Goal: Communication & Community: Answer question/provide support

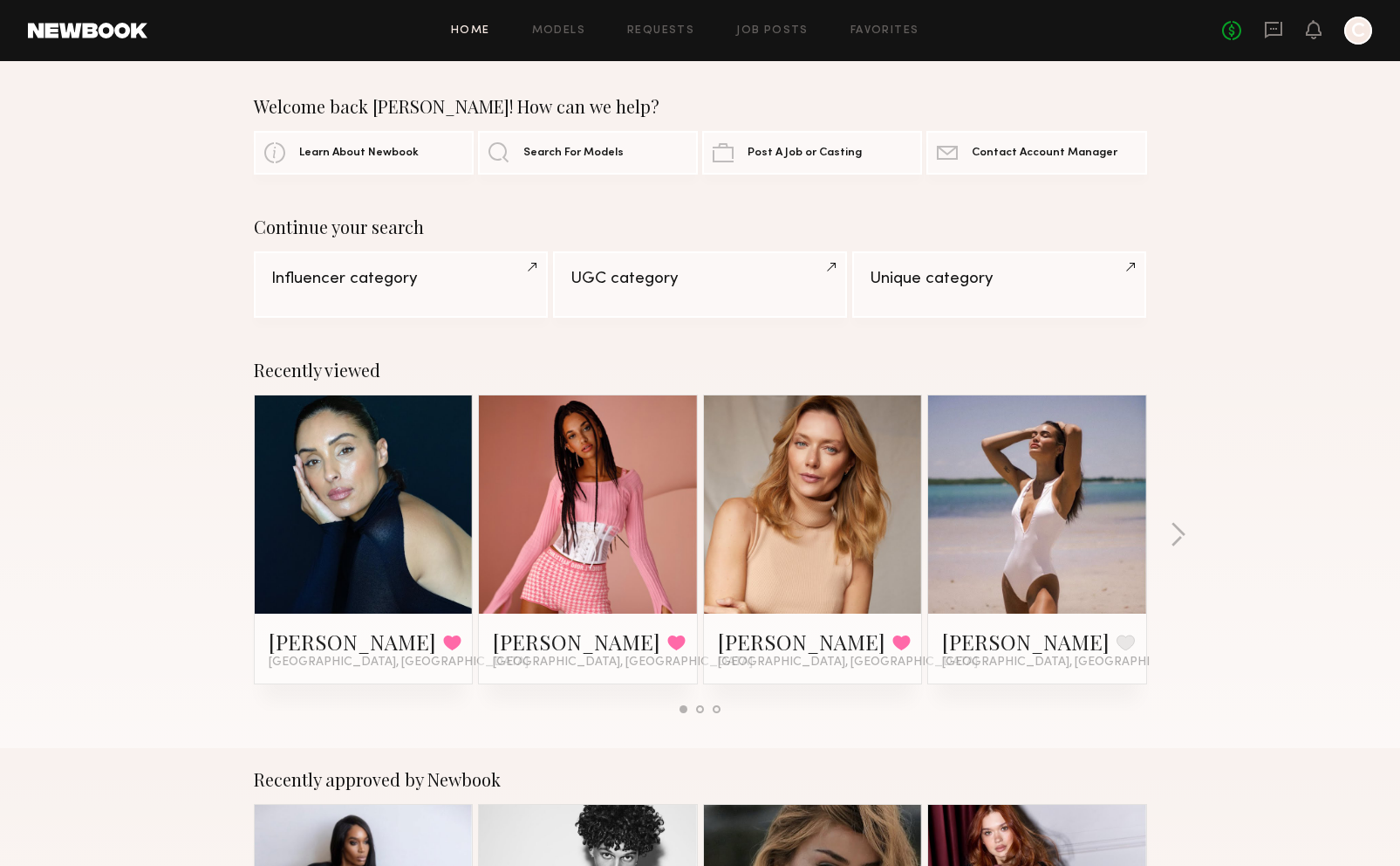
click at [105, 450] on div "Recently viewed Gloria E. Favorited Los Angeles, CA Zohara E. Favorited Los Ang…" at bounding box center [700, 544] width 1400 height 409
click at [1186, 372] on div "Recently viewed Gloria E. Favorited Los Angeles, CA Zohara E. Favorited Los Ang…" at bounding box center [700, 544] width 1400 height 409
click at [348, 565] on link at bounding box center [363, 504] width 107 height 218
click at [569, 520] on link at bounding box center [588, 504] width 107 height 218
click at [833, 463] on link at bounding box center [813, 504] width 107 height 218
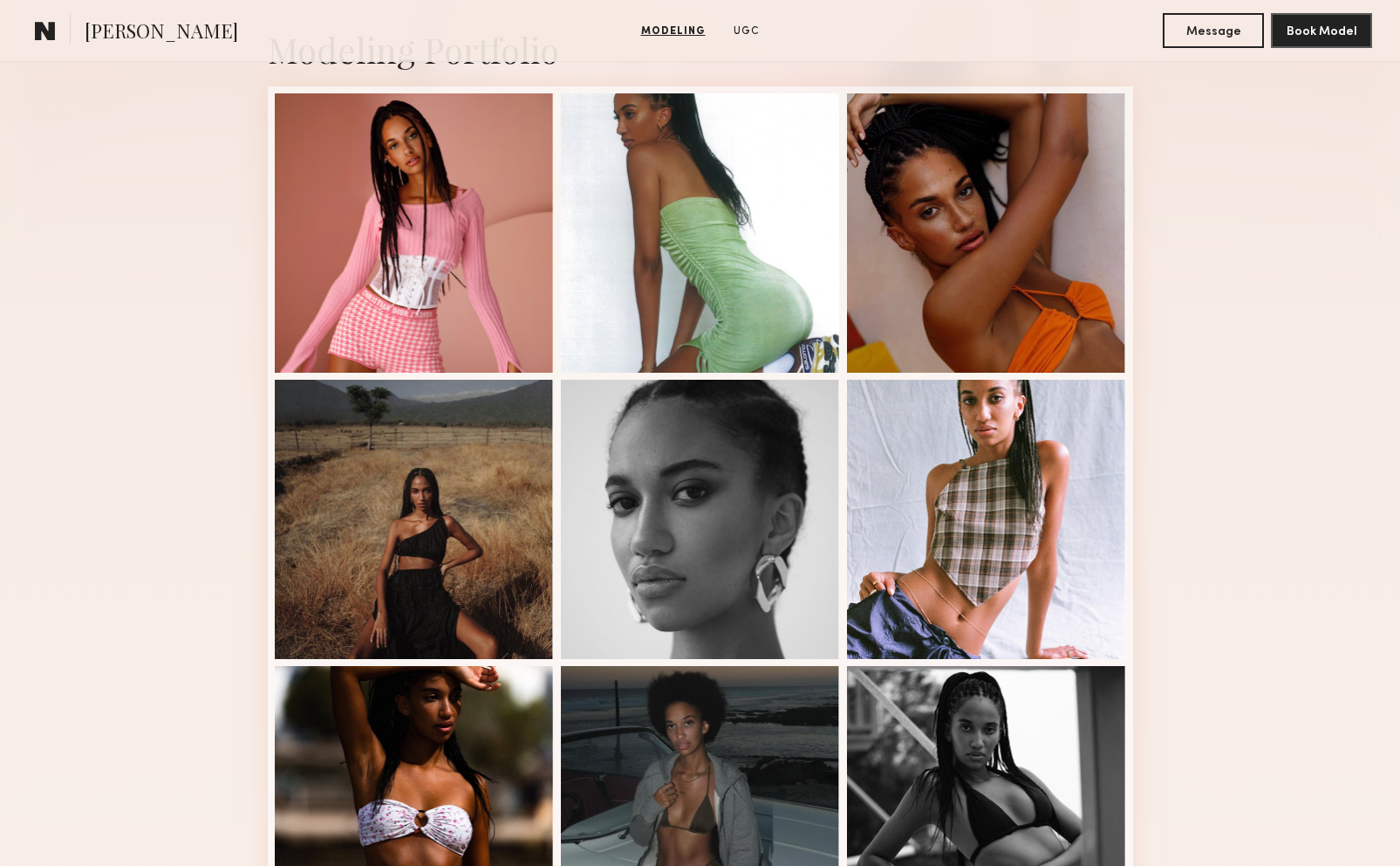
scroll to position [437, 0]
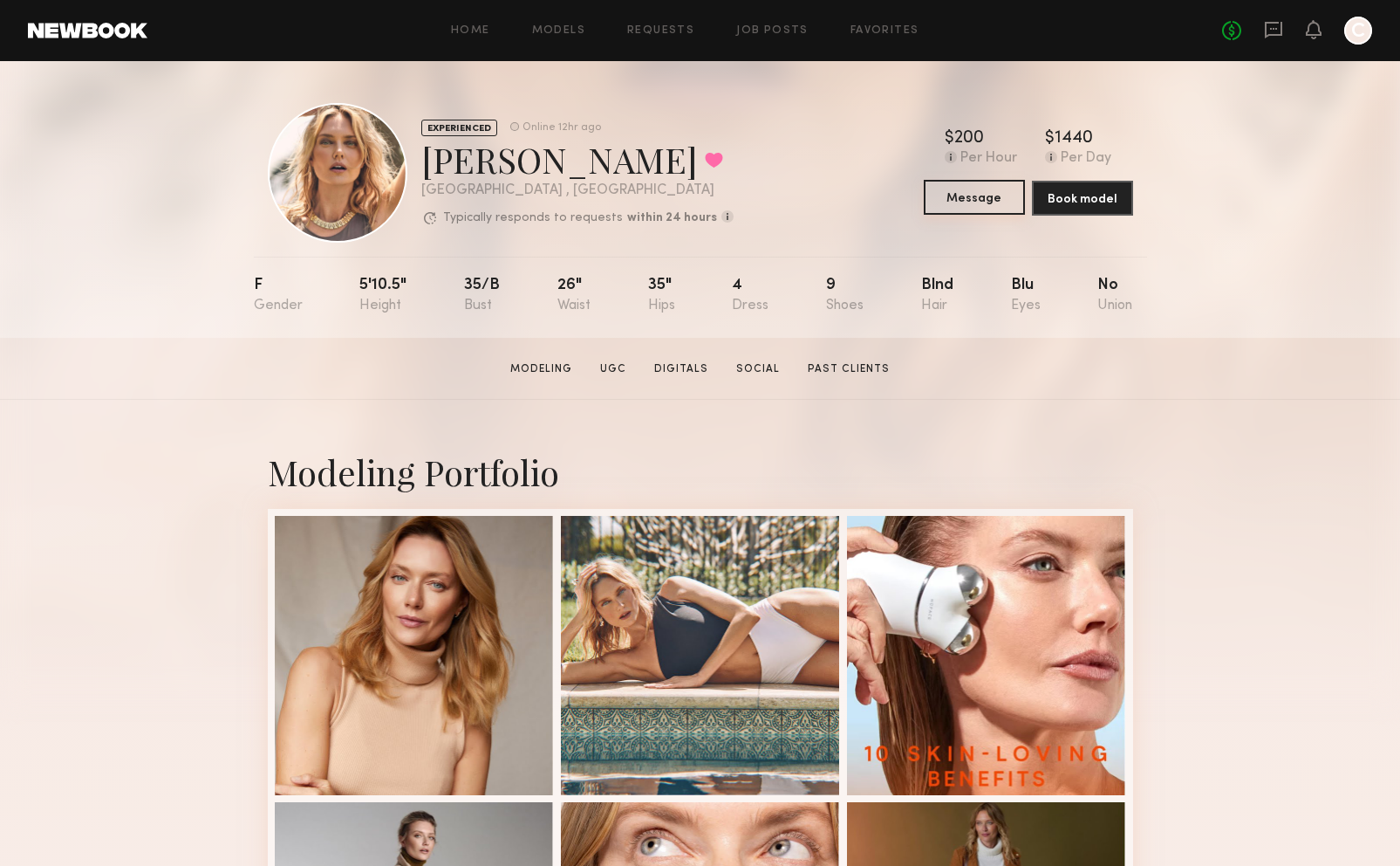
click at [944, 194] on button "Message" at bounding box center [974, 197] width 101 height 35
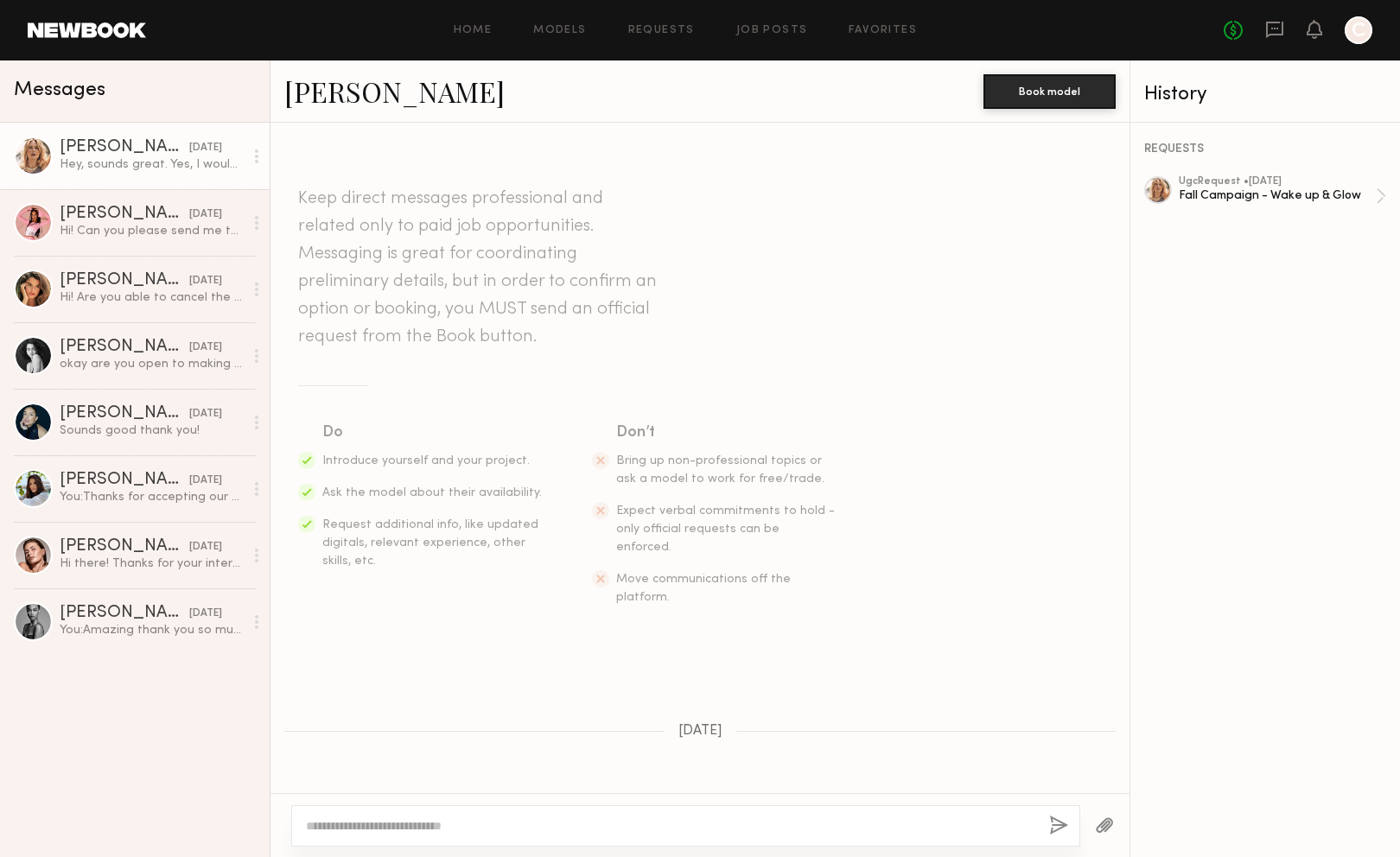
click at [353, 92] on link "Anastassija M." at bounding box center [394, 90] width 221 height 37
click at [1282, 197] on div "Fall Campaign - Wake up & Glow" at bounding box center [1277, 195] width 197 height 16
click at [150, 235] on div "Hi! Can you please send me the tracking details?" at bounding box center [151, 231] width 184 height 16
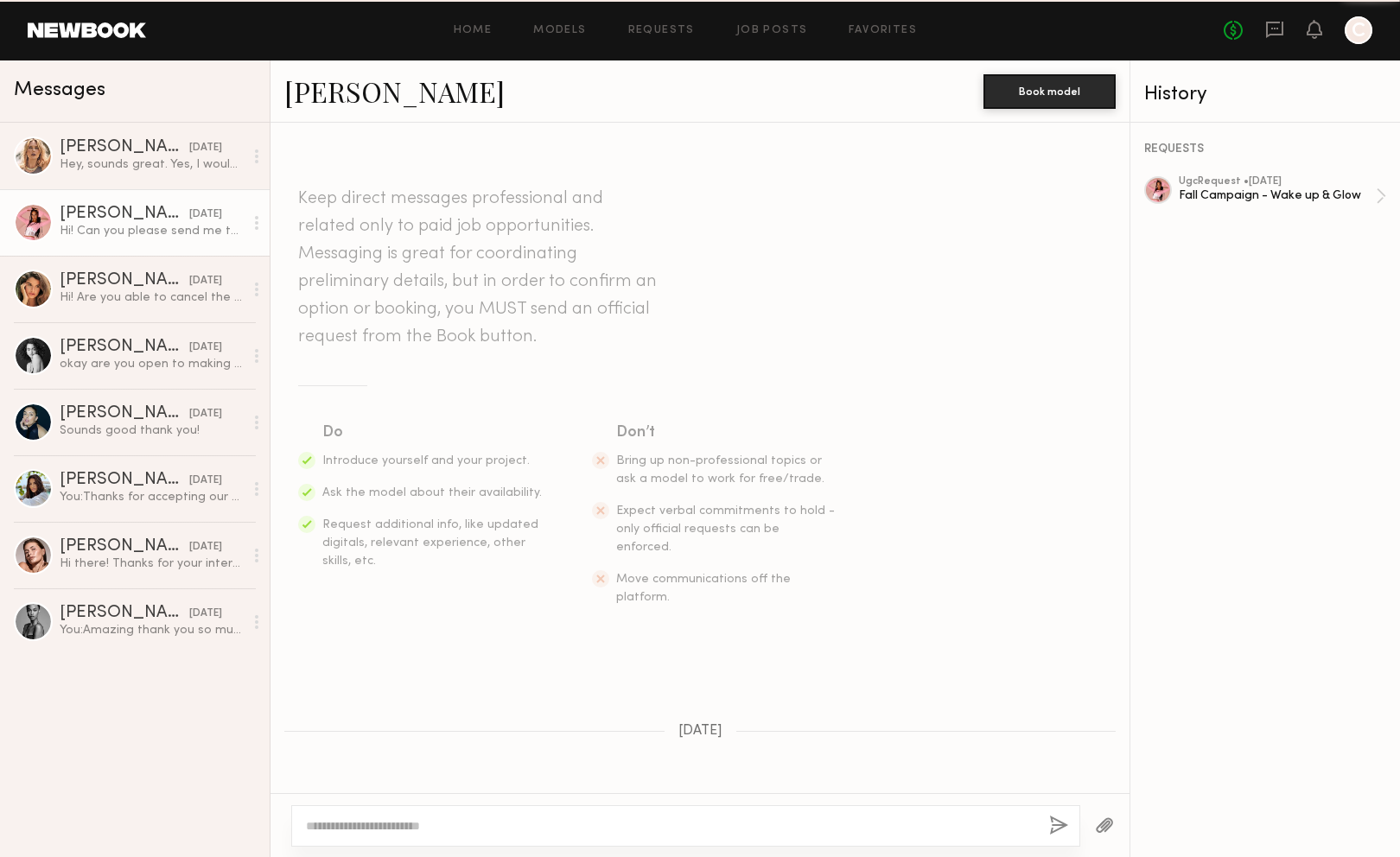
scroll to position [466, 0]
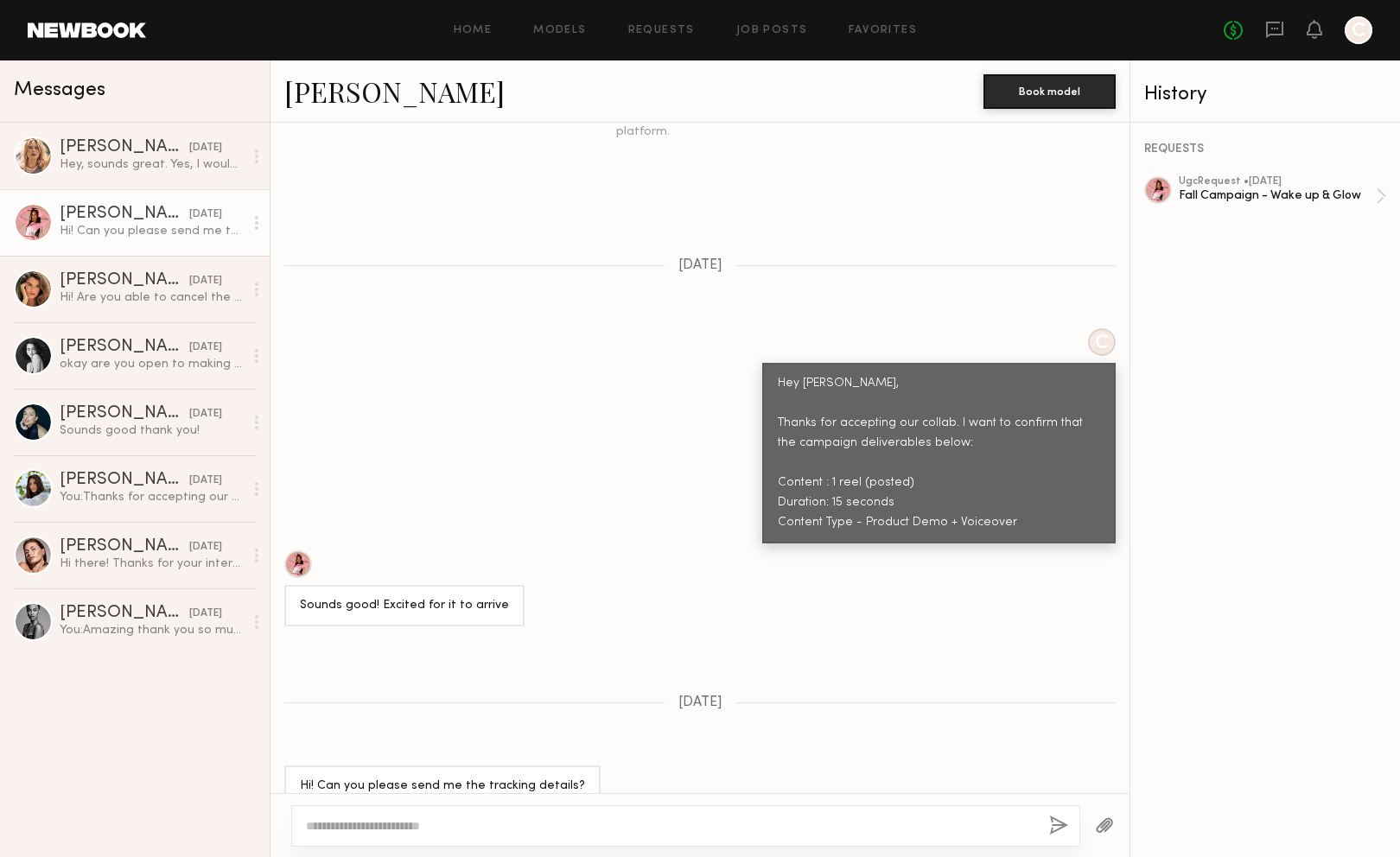
click at [439, 310] on div "Keep direct messages professional and related only to paid job opportunities. M…" at bounding box center [700, 457] width 859 height 670
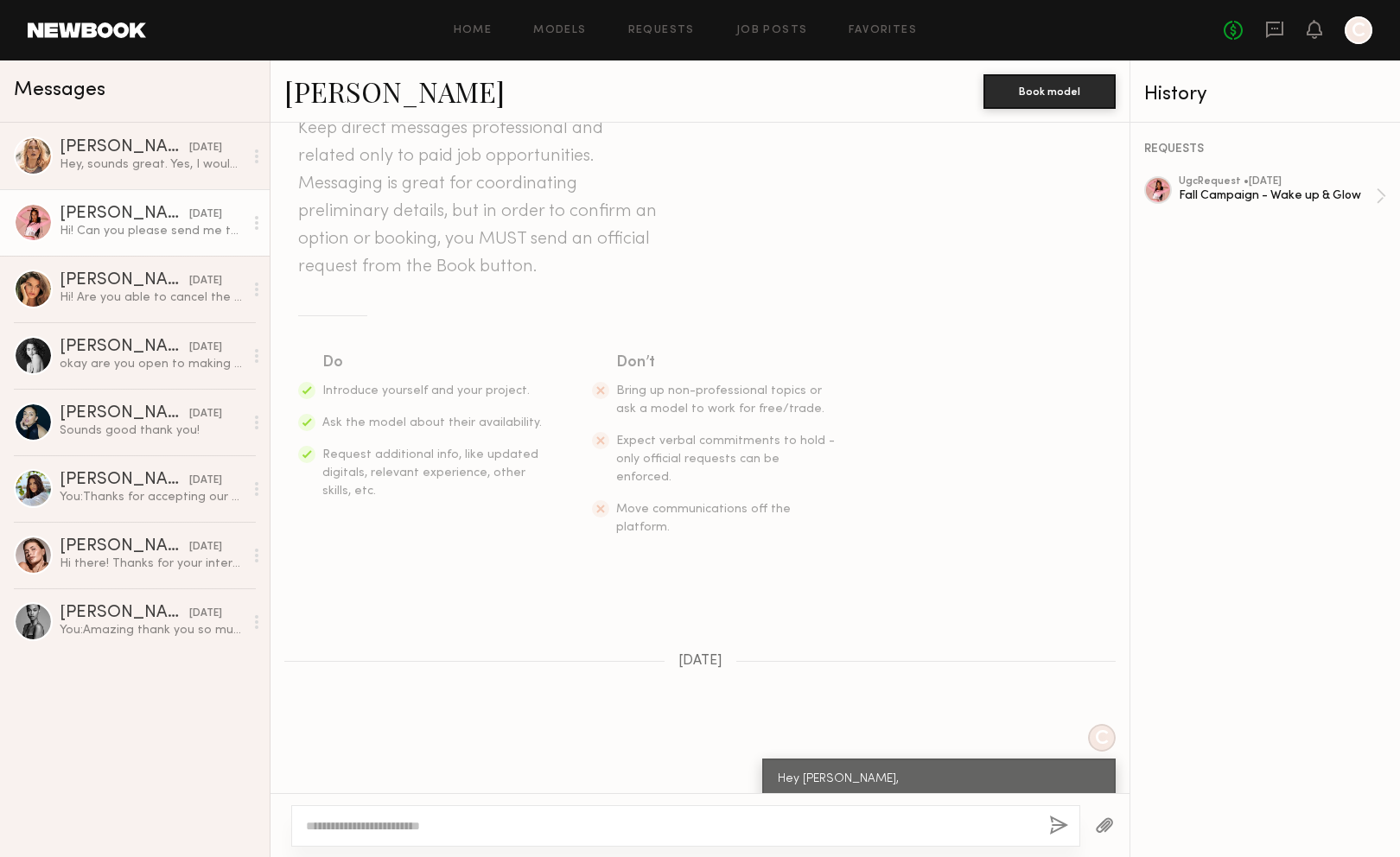
scroll to position [0, 0]
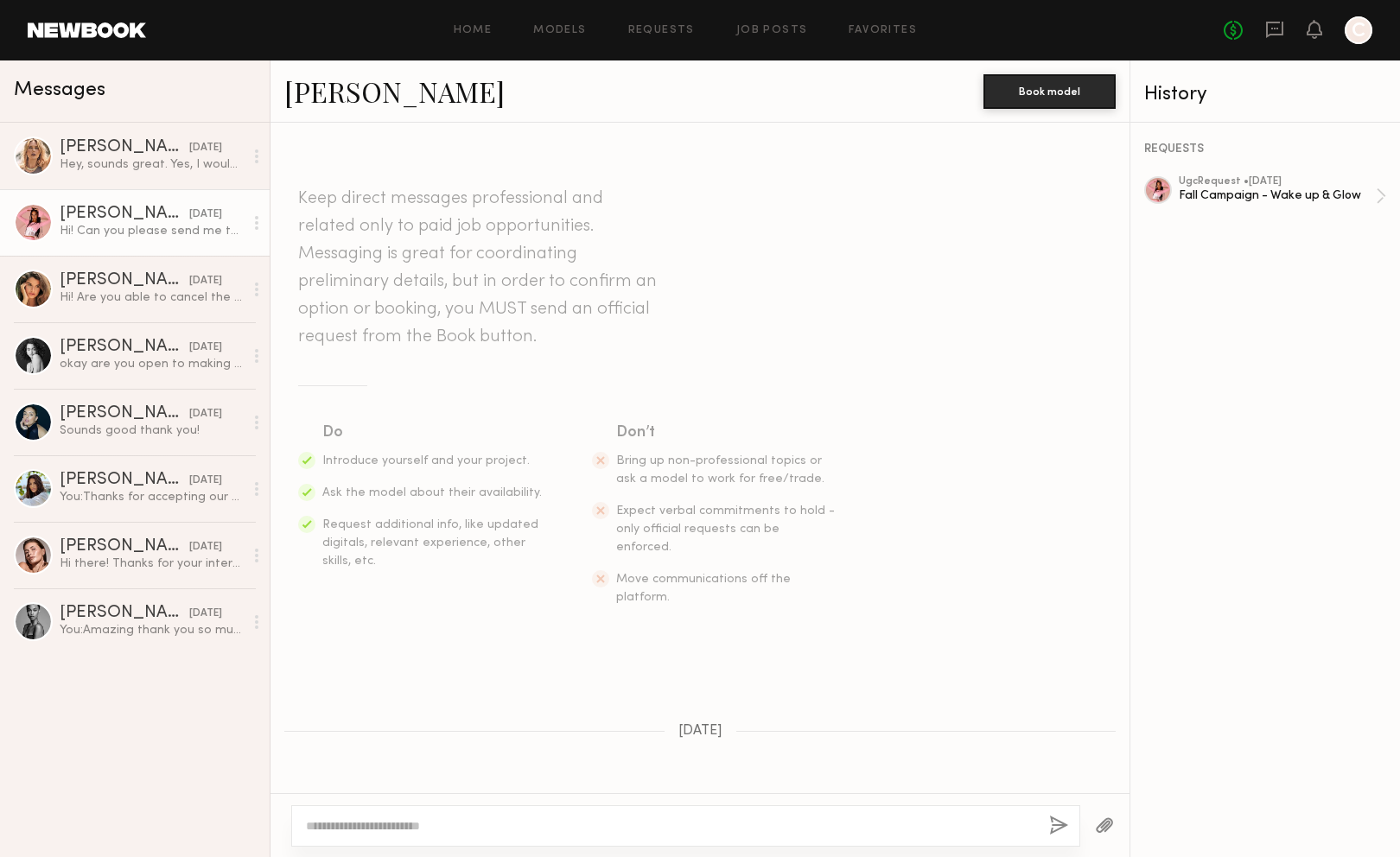
click at [1161, 193] on div at bounding box center [1158, 190] width 28 height 28
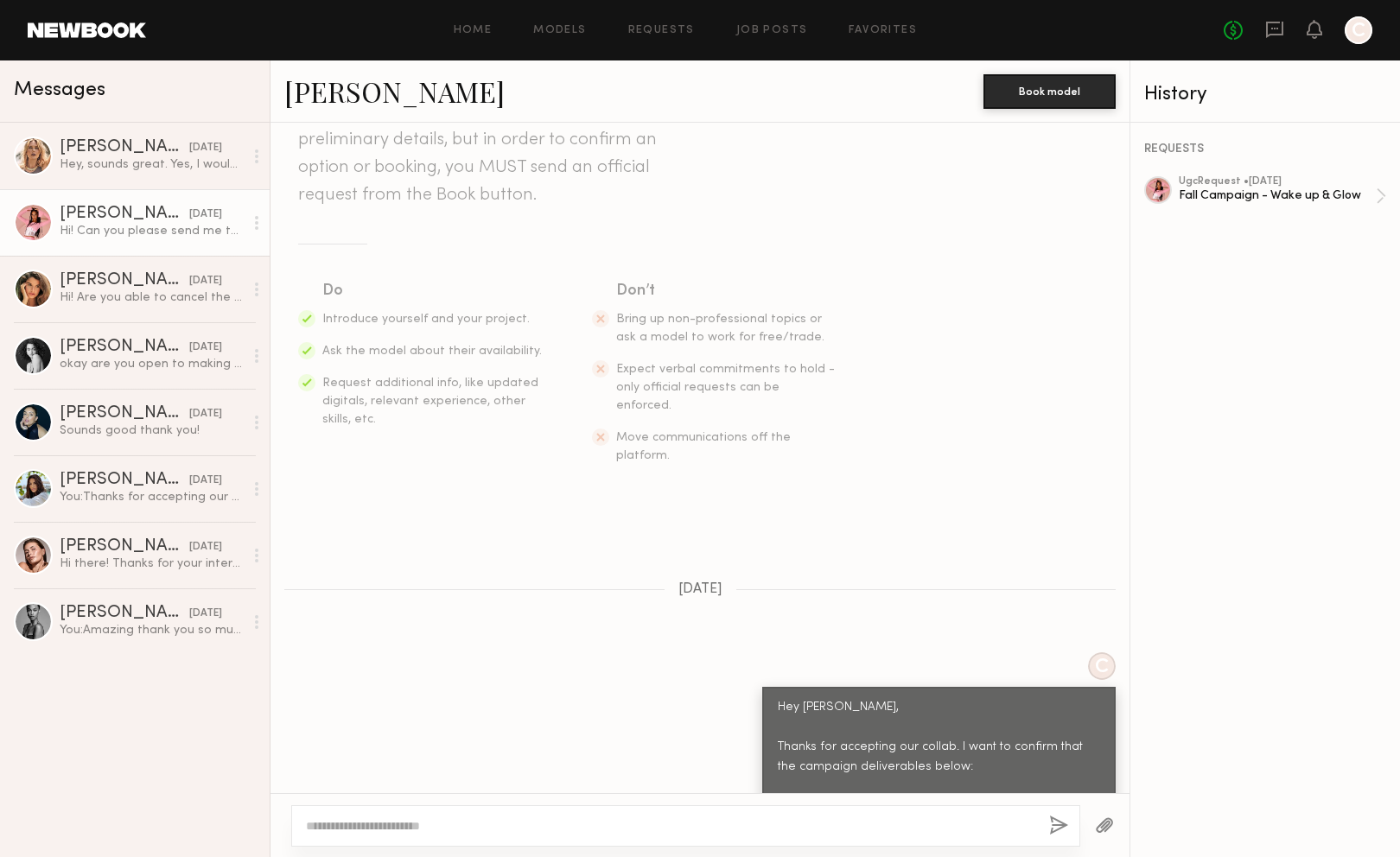
scroll to position [33, 0]
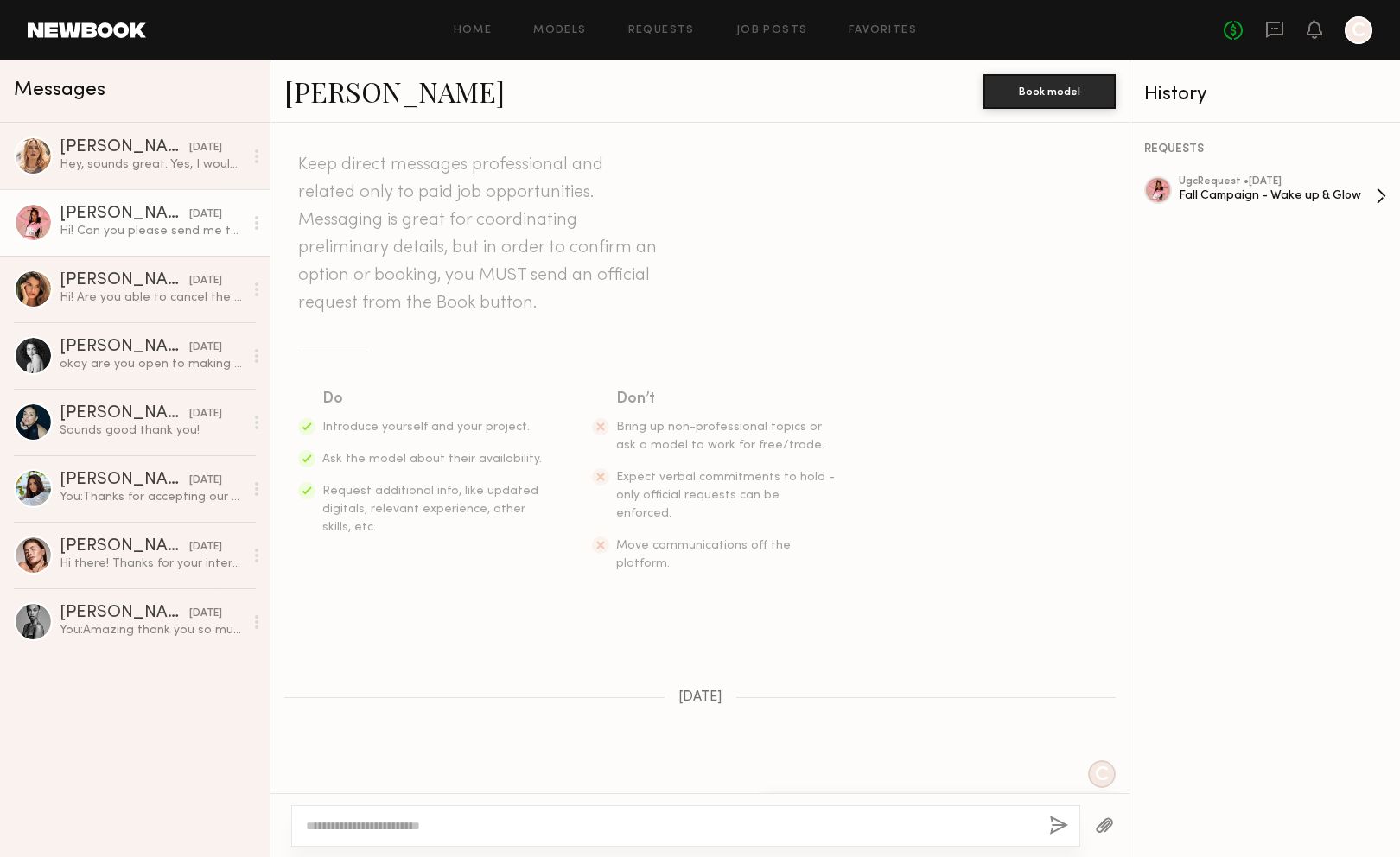
click at [1378, 204] on link "ugc Request • 08/21/2025 Fall Campaign - Wake up & Glow" at bounding box center [1282, 196] width 207 height 40
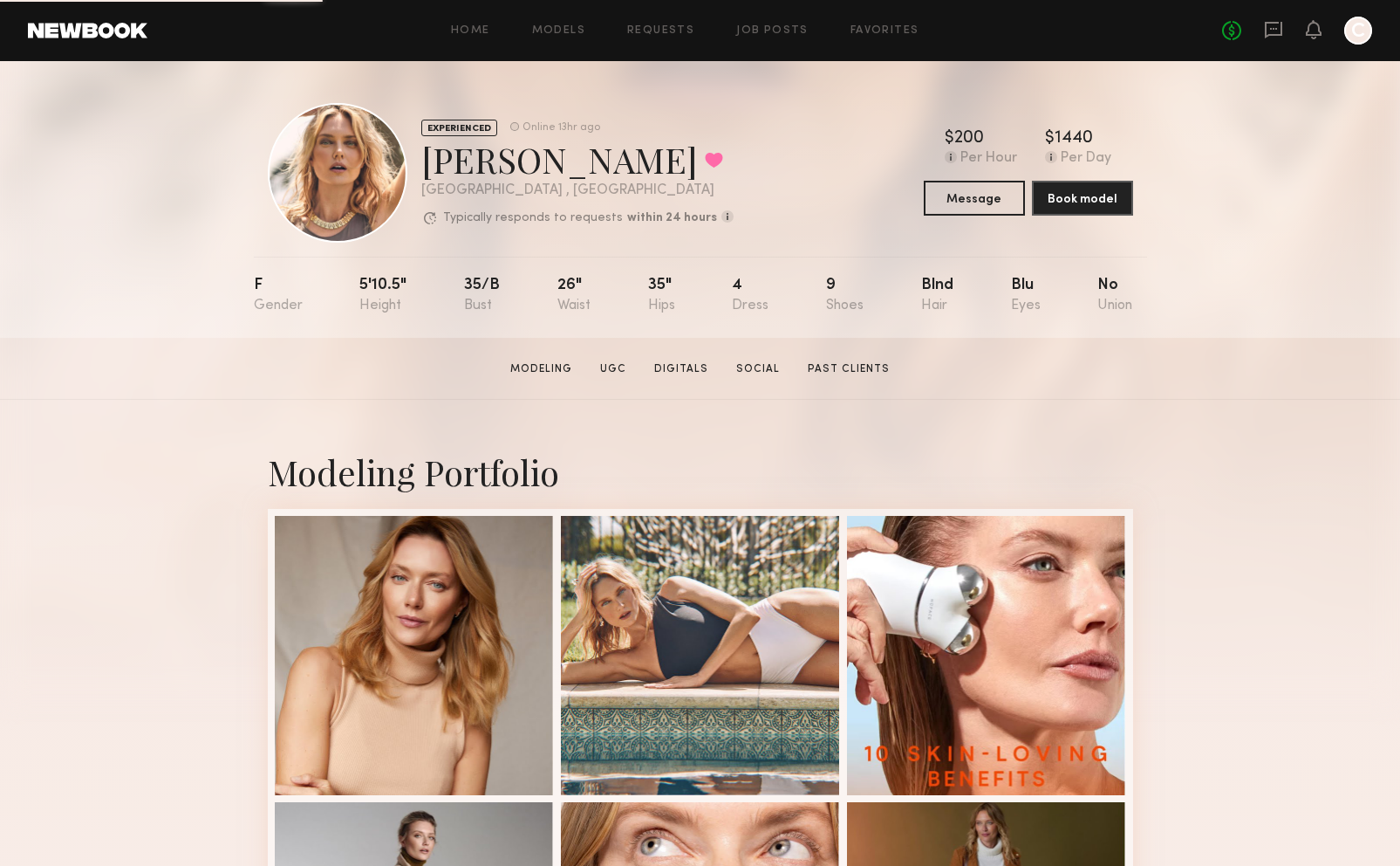
drag, startPoint x: 421, startPoint y: 172, endPoint x: 636, endPoint y: 171, distance: 215.0
click at [636, 171] on div "Anastassija M. Favorited" at bounding box center [577, 159] width 312 height 47
copy div "Anastassija M"
click at [176, 400] on section "Anastassija M. Modeling UGC Digitals Social Past Clients Message Book Model" at bounding box center [700, 369] width 1400 height 62
click at [655, 36] on link "Requests" at bounding box center [661, 31] width 68 height 11
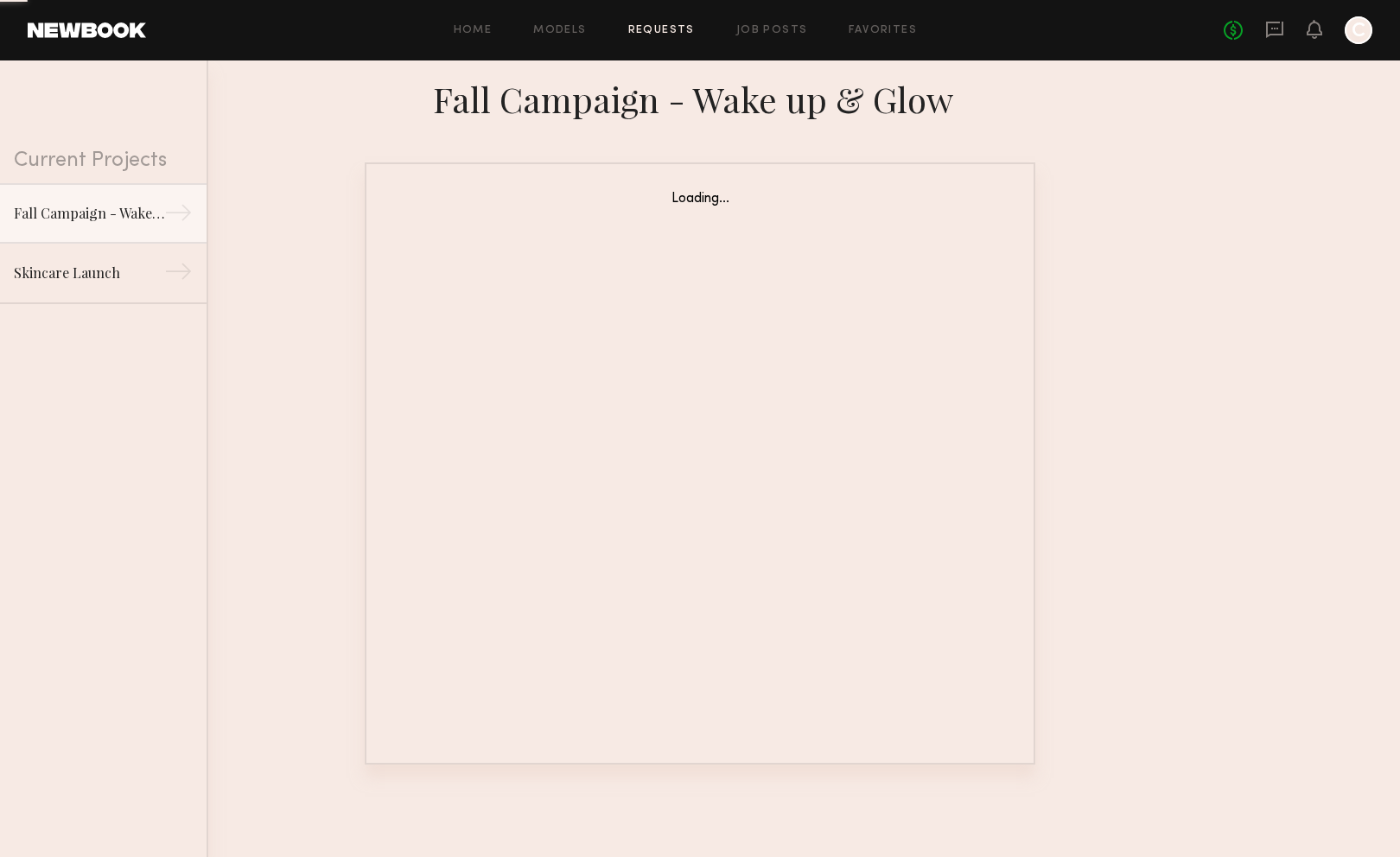
click at [763, 33] on link "Job Posts" at bounding box center [771, 31] width 71 height 11
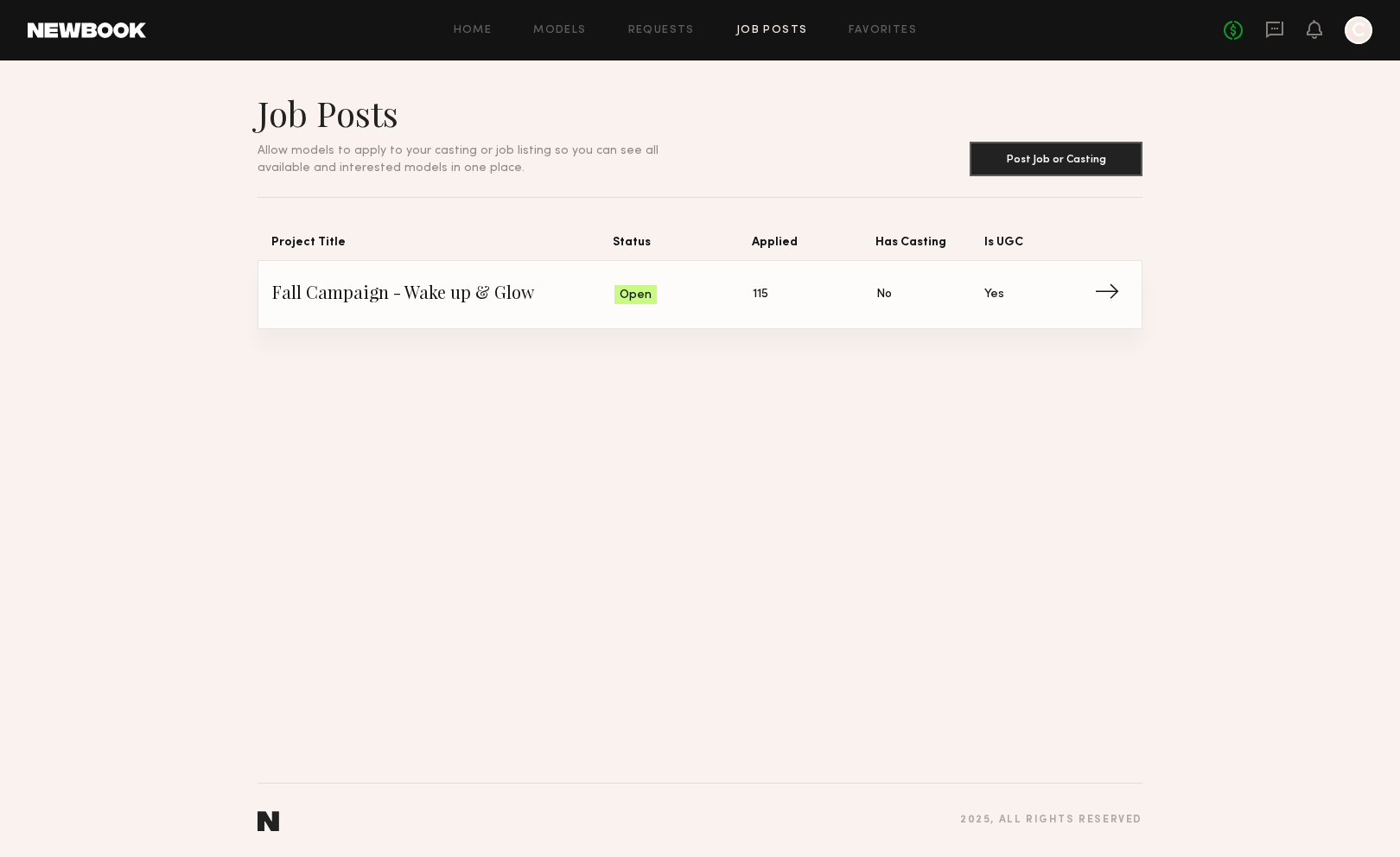
click at [464, 306] on span "Fall Campaign - Wake up & Glow" at bounding box center [443, 294] width 342 height 26
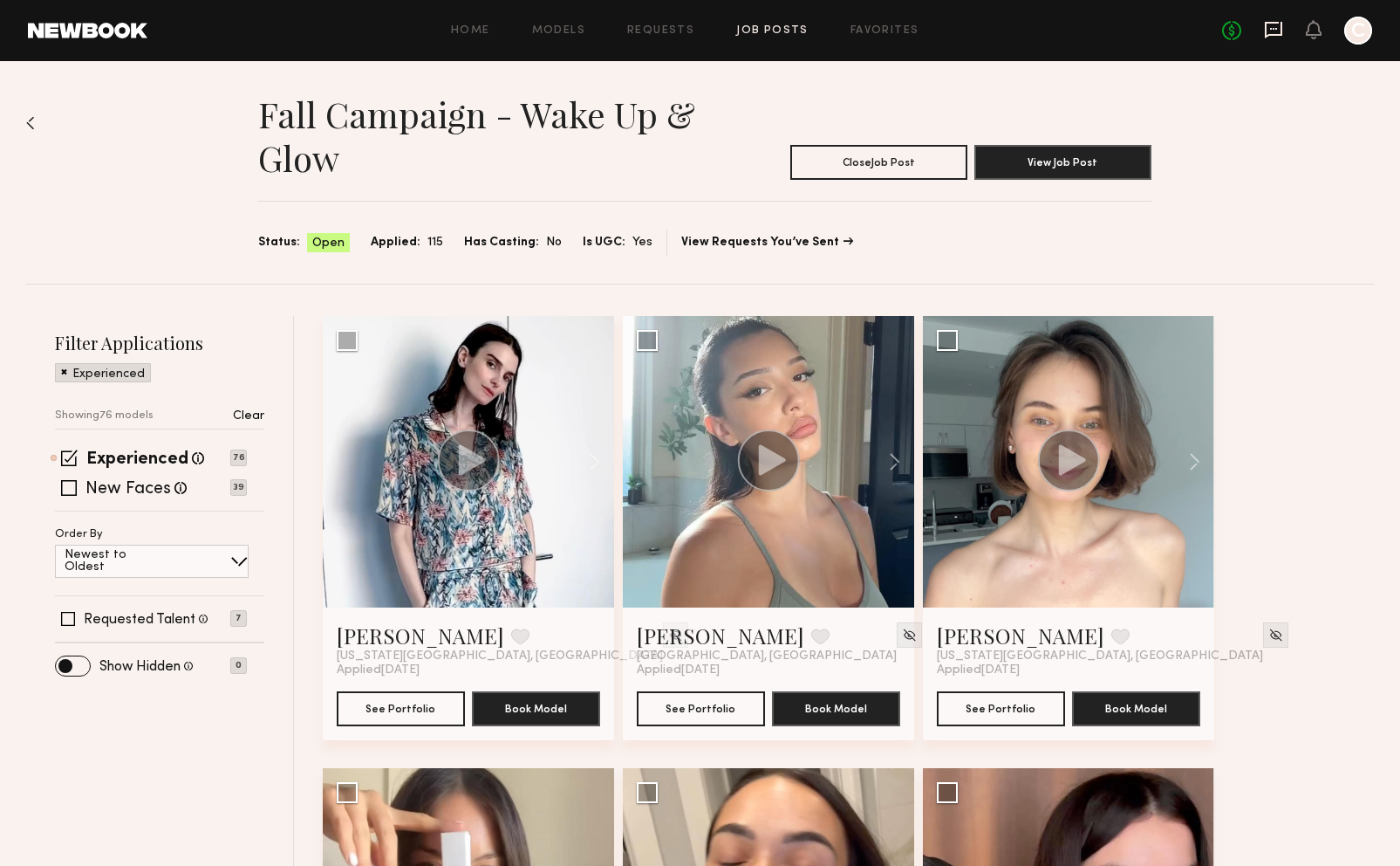
click at [1277, 31] on icon at bounding box center [1273, 29] width 19 height 19
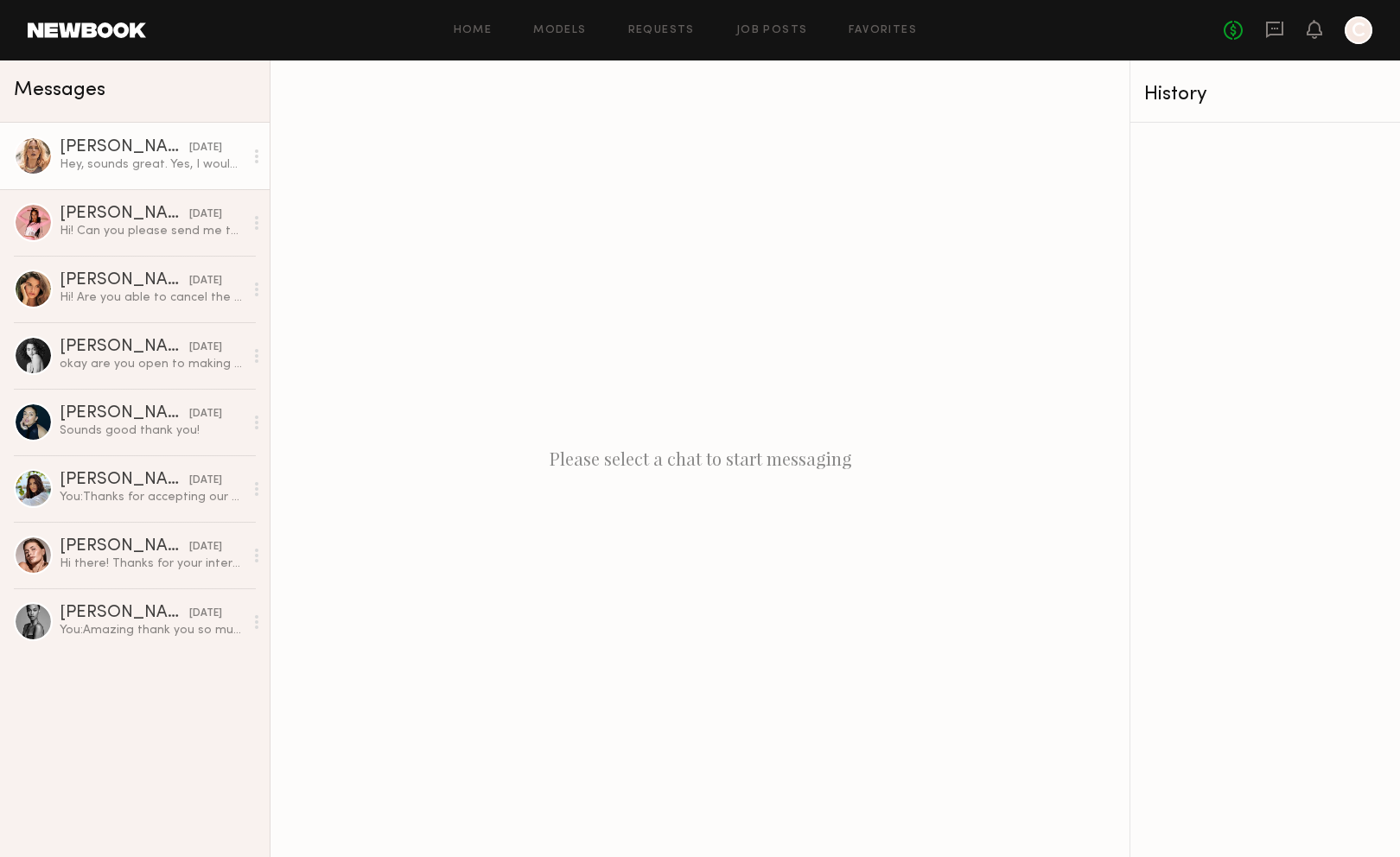
click at [147, 151] on div "Anastassija M." at bounding box center [124, 147] width 129 height 17
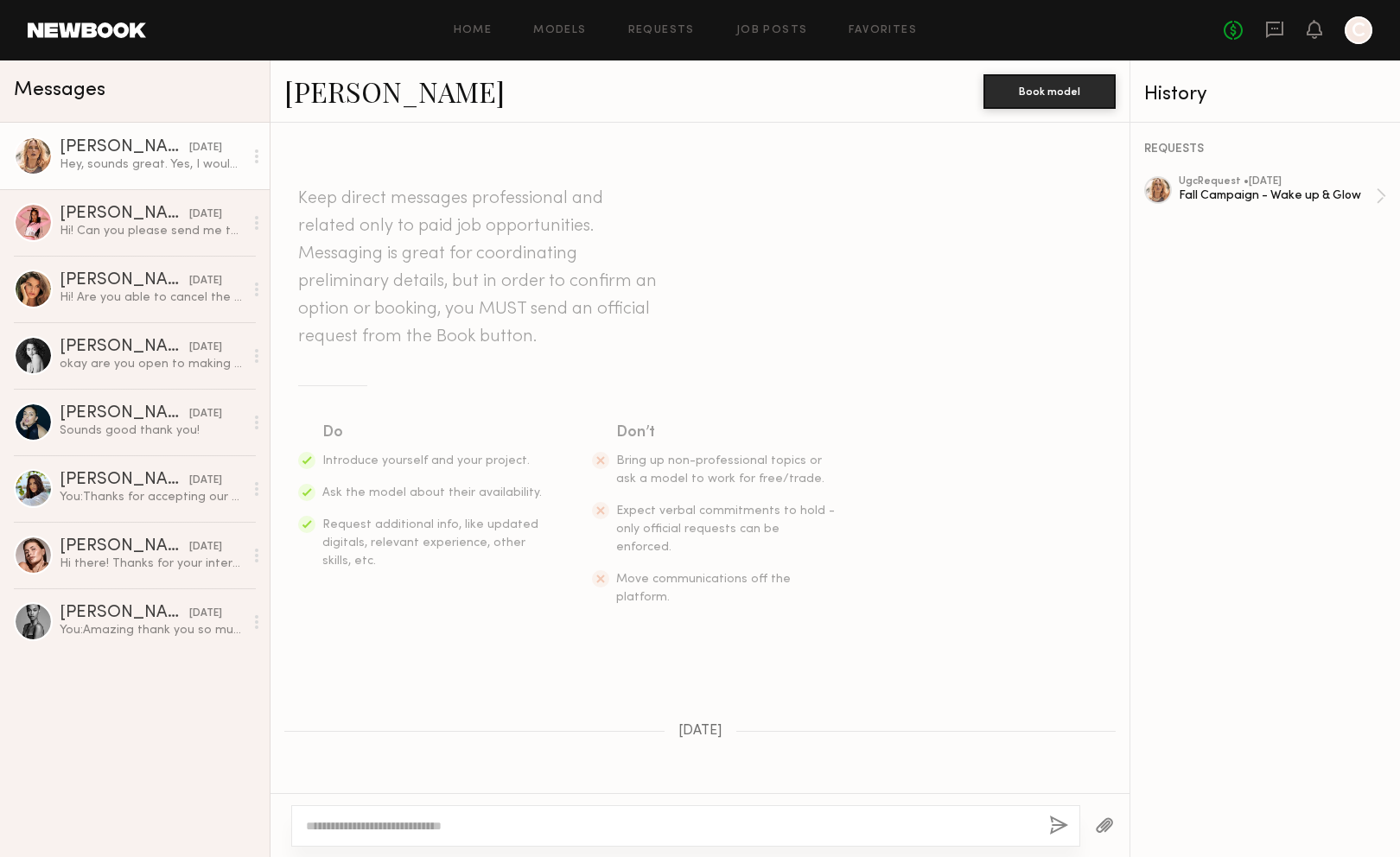
click at [299, 89] on link "Anastassija M." at bounding box center [394, 90] width 221 height 37
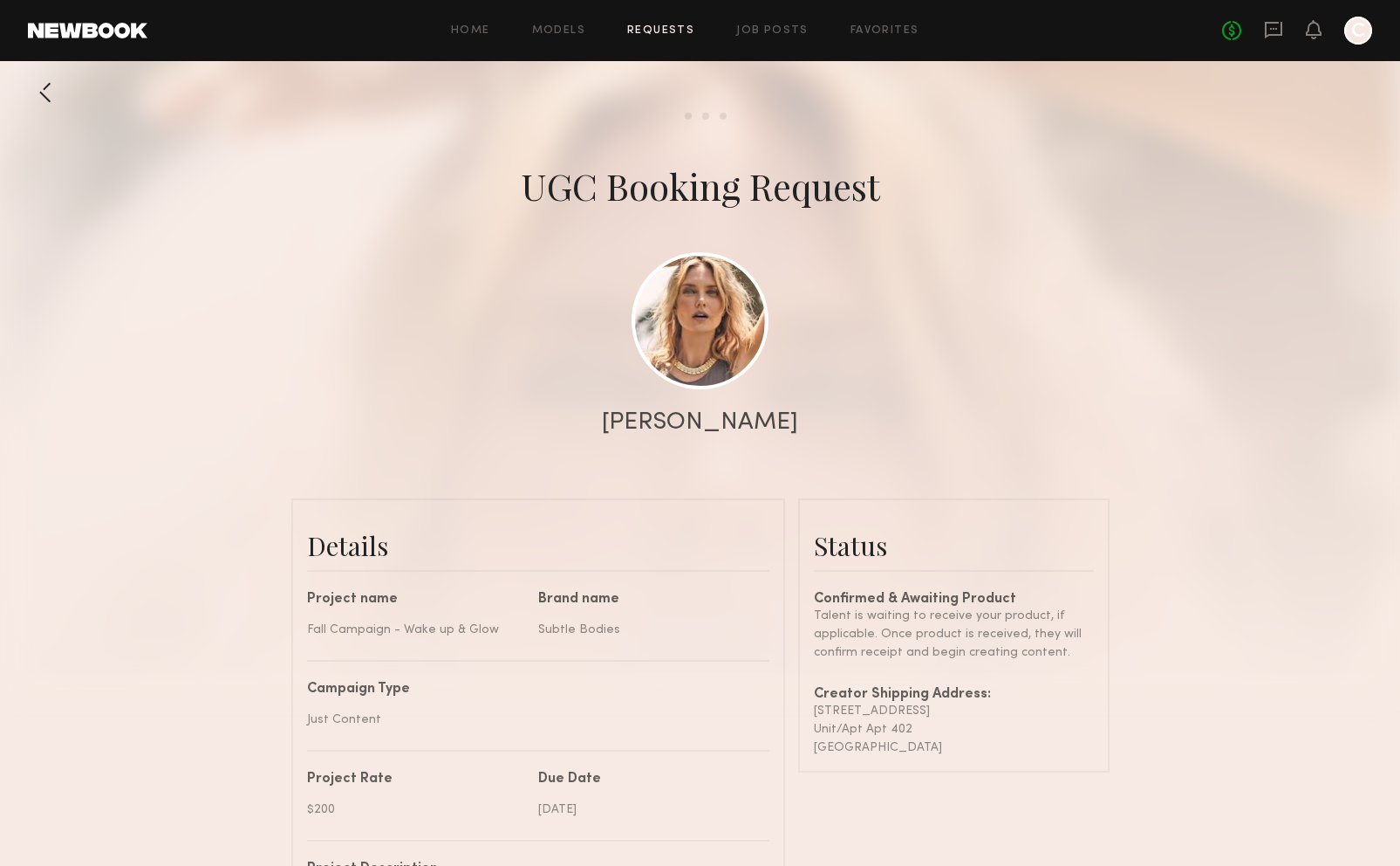
scroll to position [88, 0]
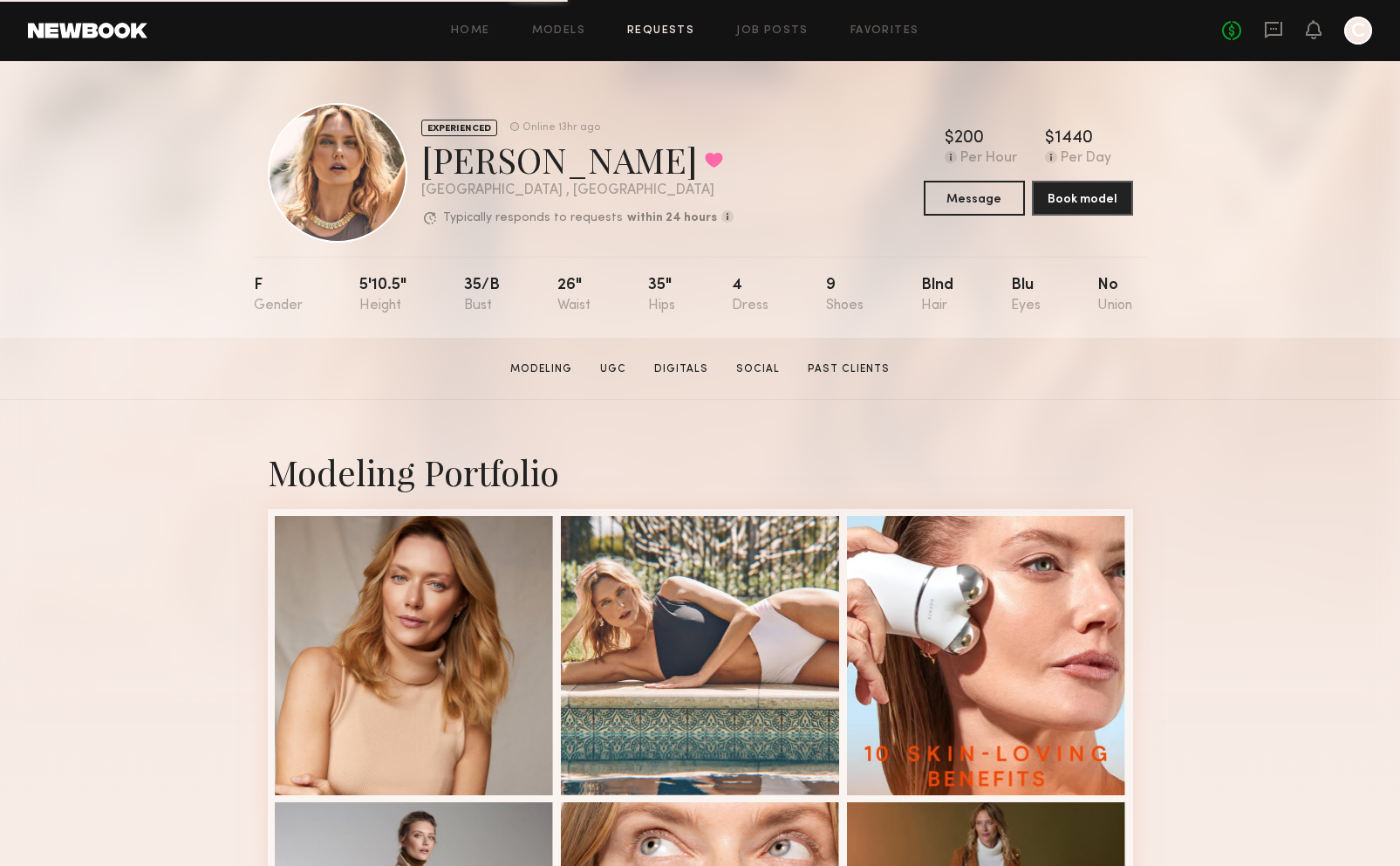
click at [653, 33] on link "Requests" at bounding box center [661, 31] width 68 height 11
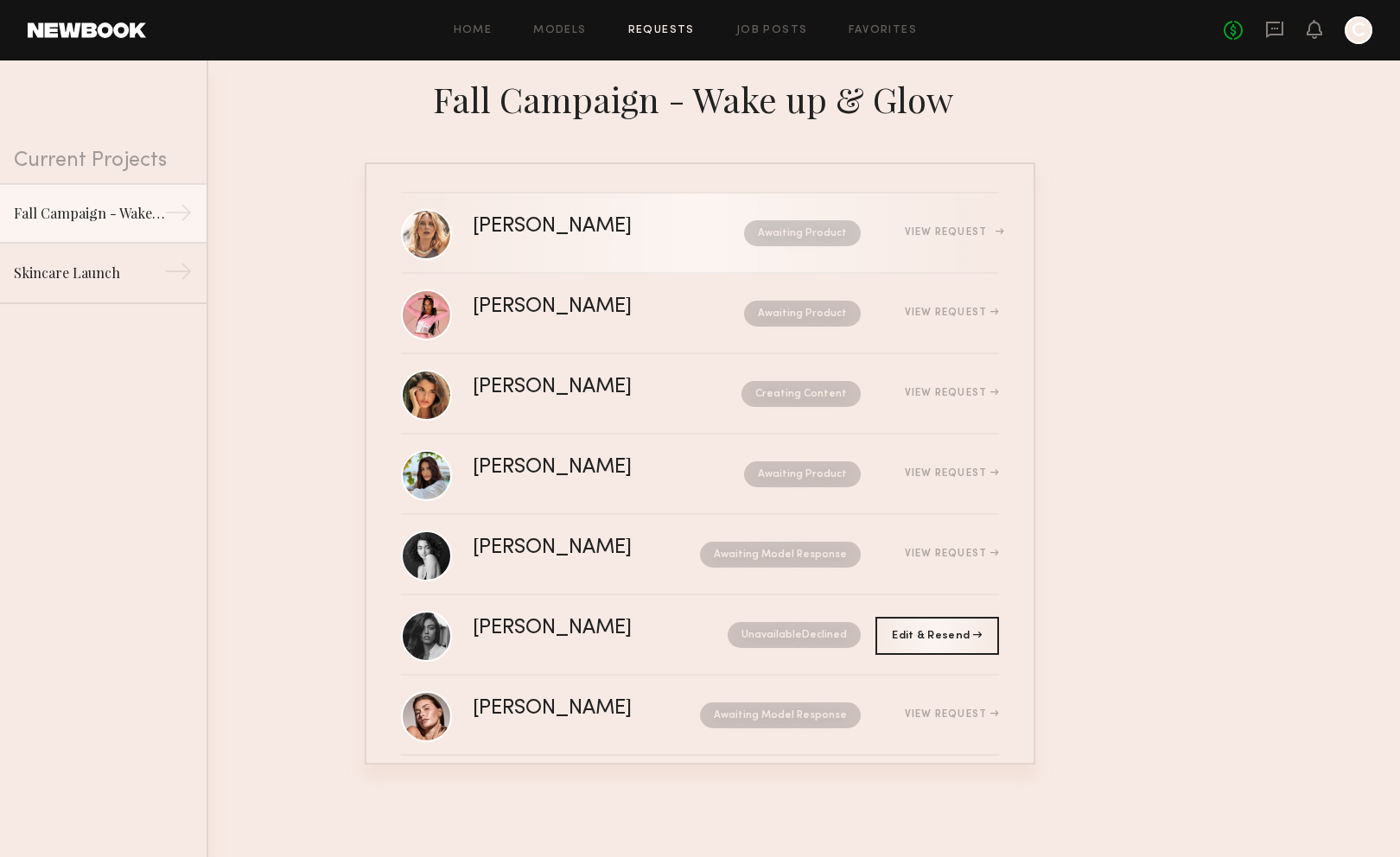
click at [523, 245] on div "[PERSON_NAME] Awaiting Product View Request" at bounding box center [736, 233] width 526 height 33
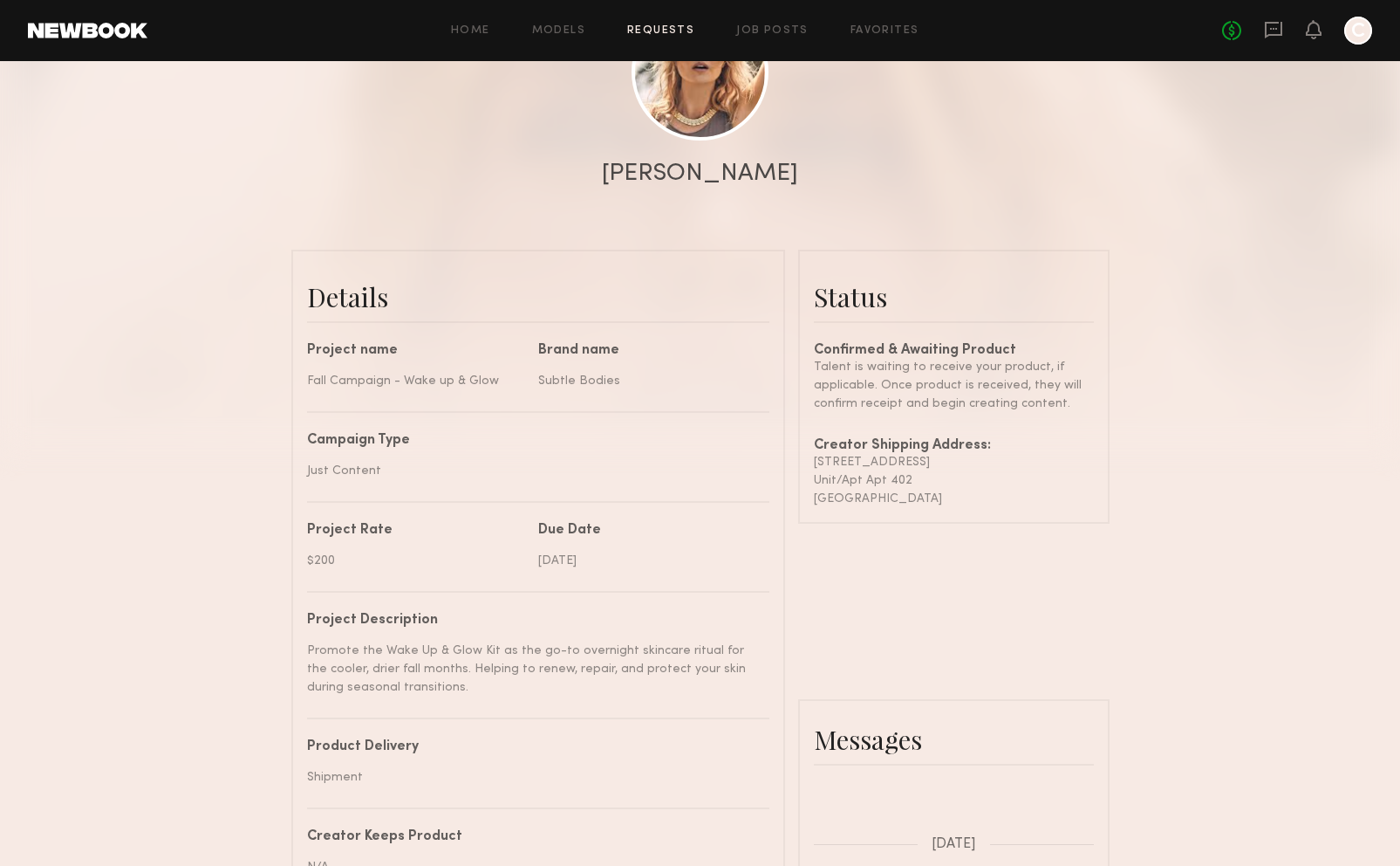
scroll to position [437, 0]
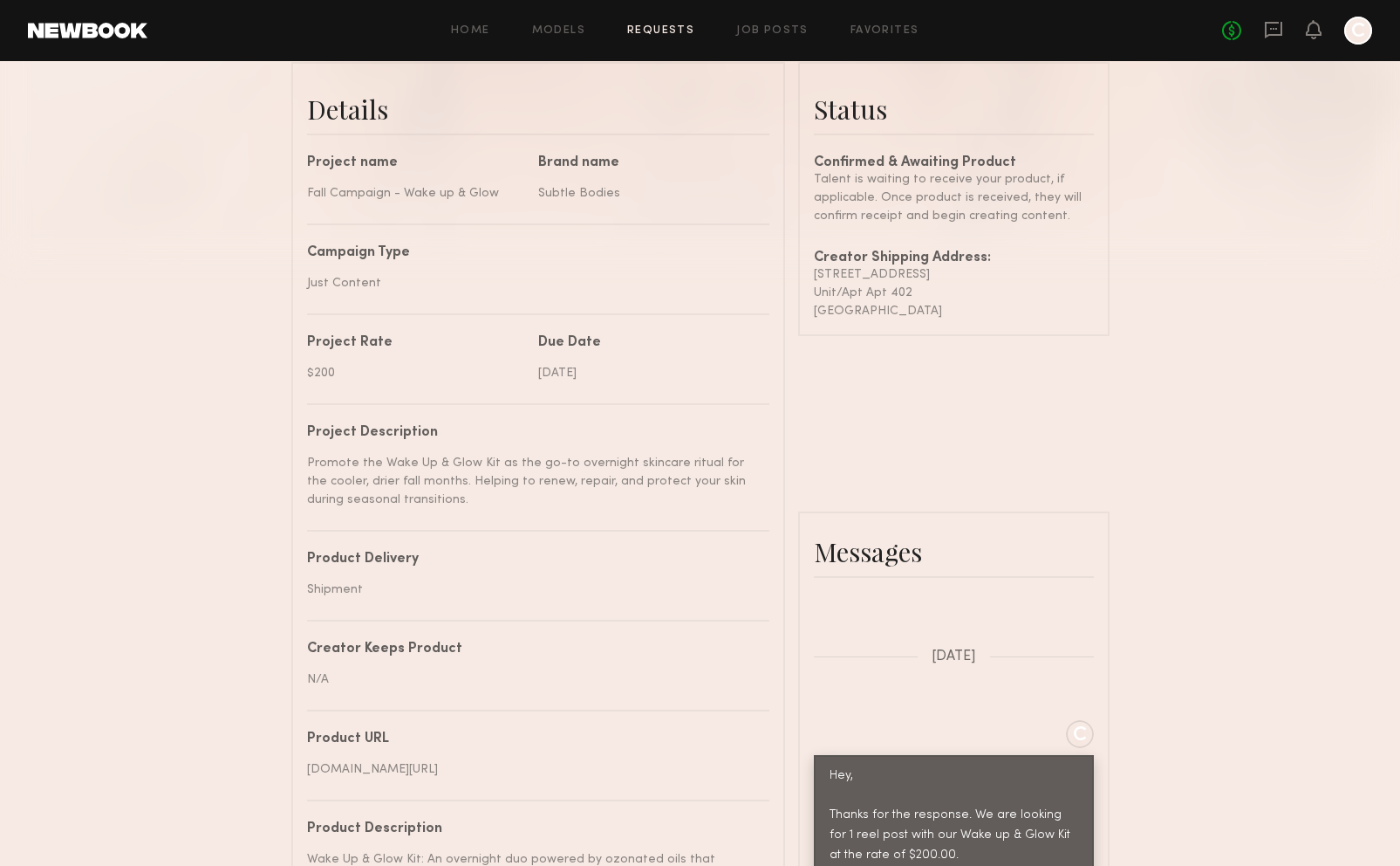
drag, startPoint x: 812, startPoint y: 287, endPoint x: 942, endPoint y: 326, distance: 135.7
click at [942, 326] on common-border "Status Confirmed & Awaiting Product Talent is waiting to receive your product, …" at bounding box center [953, 199] width 311 height 274
copy div "[STREET_ADDRESS]"
drag, startPoint x: 874, startPoint y: 333, endPoint x: 869, endPoint y: 310, distance: 23.5
copy div "[STREET_ADDRESS]"
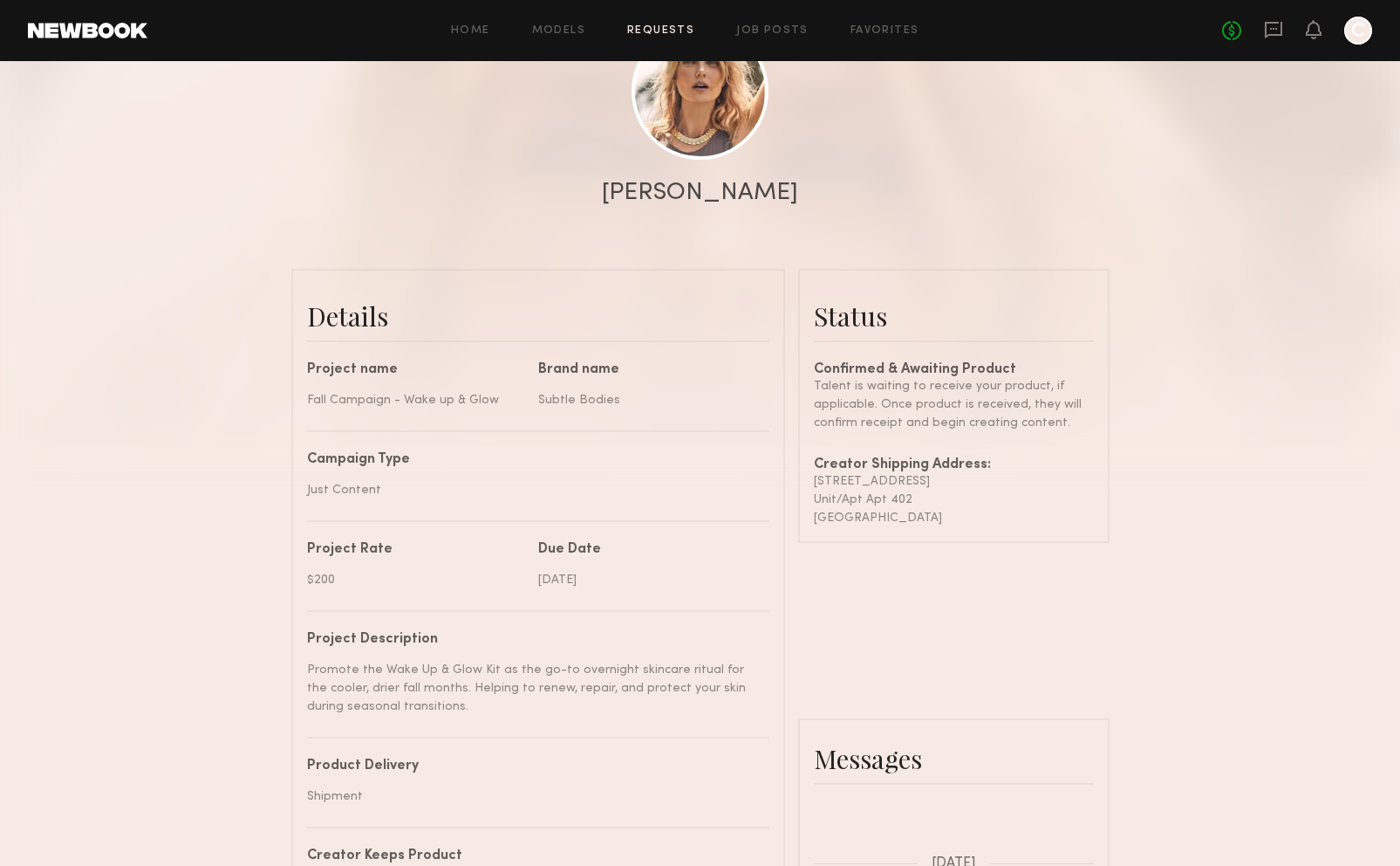
scroll to position [18, 0]
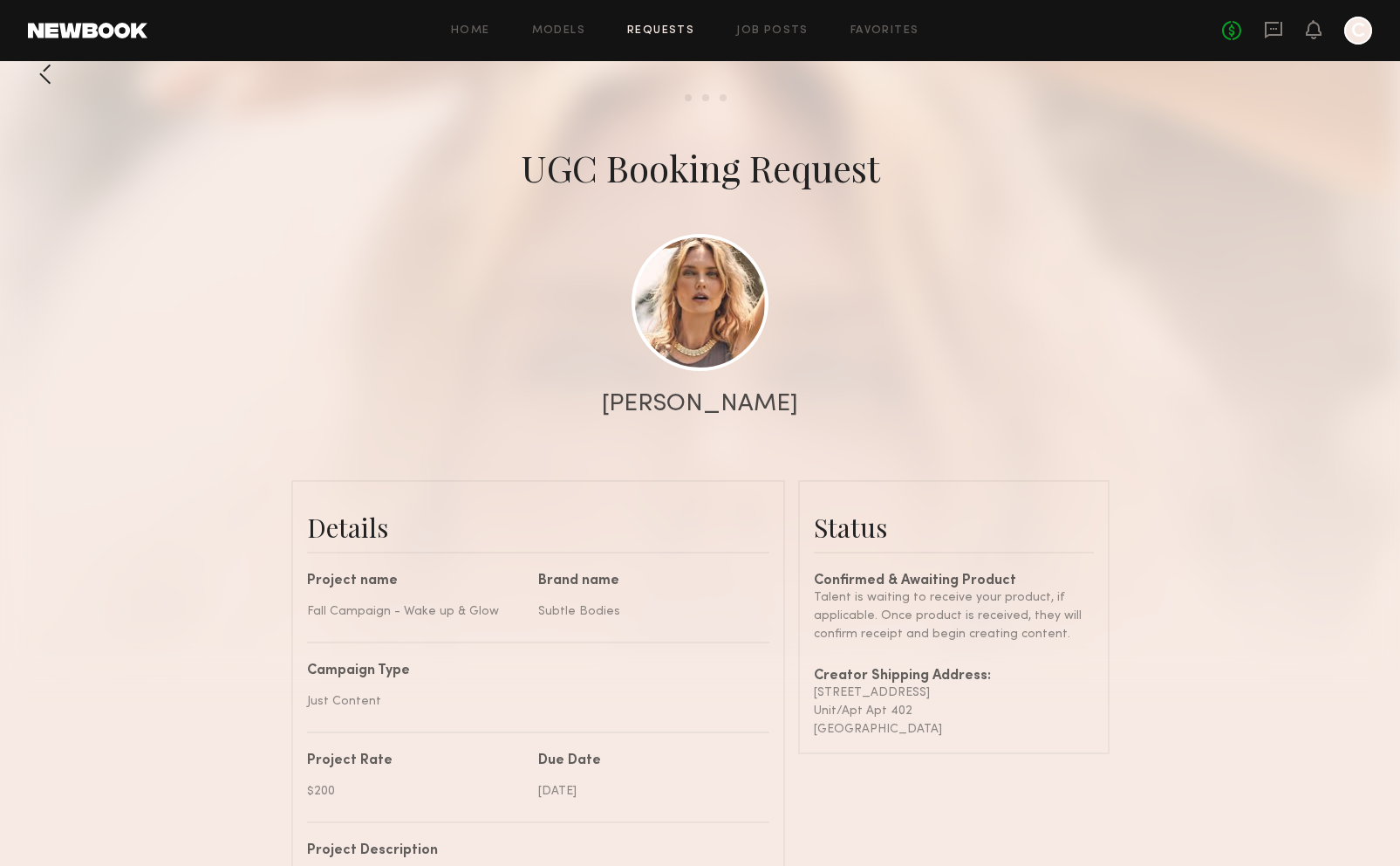
drag, startPoint x: 675, startPoint y: 312, endPoint x: 605, endPoint y: 460, distance: 163.7
click at [605, 460] on div at bounding box center [700, 331] width 1400 height 698
click at [643, 422] on div at bounding box center [700, 331] width 1400 height 698
click at [654, 408] on div "Anastassija M." at bounding box center [700, 404] width 196 height 25
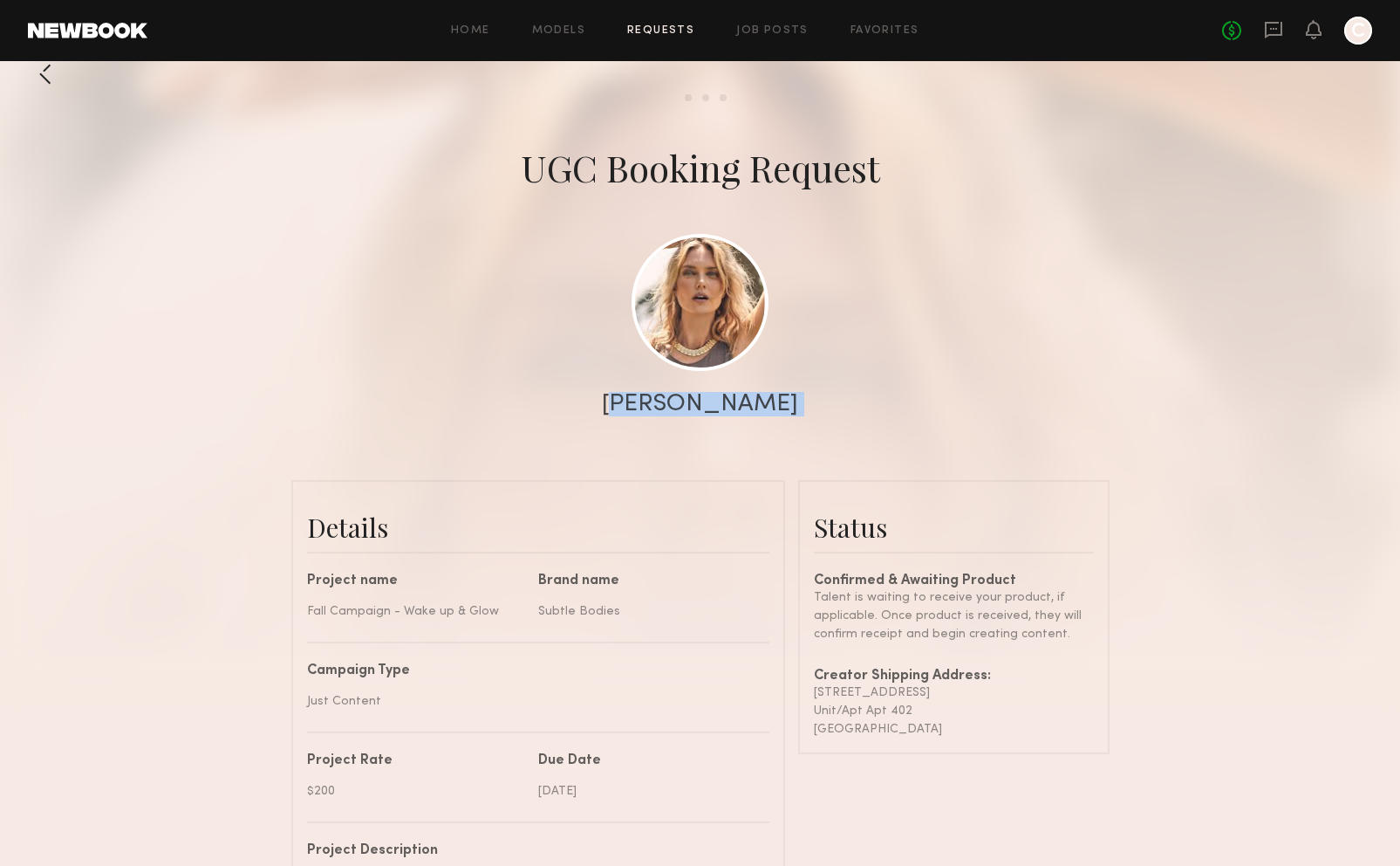
click at [654, 408] on div "Anastassija M." at bounding box center [700, 404] width 196 height 25
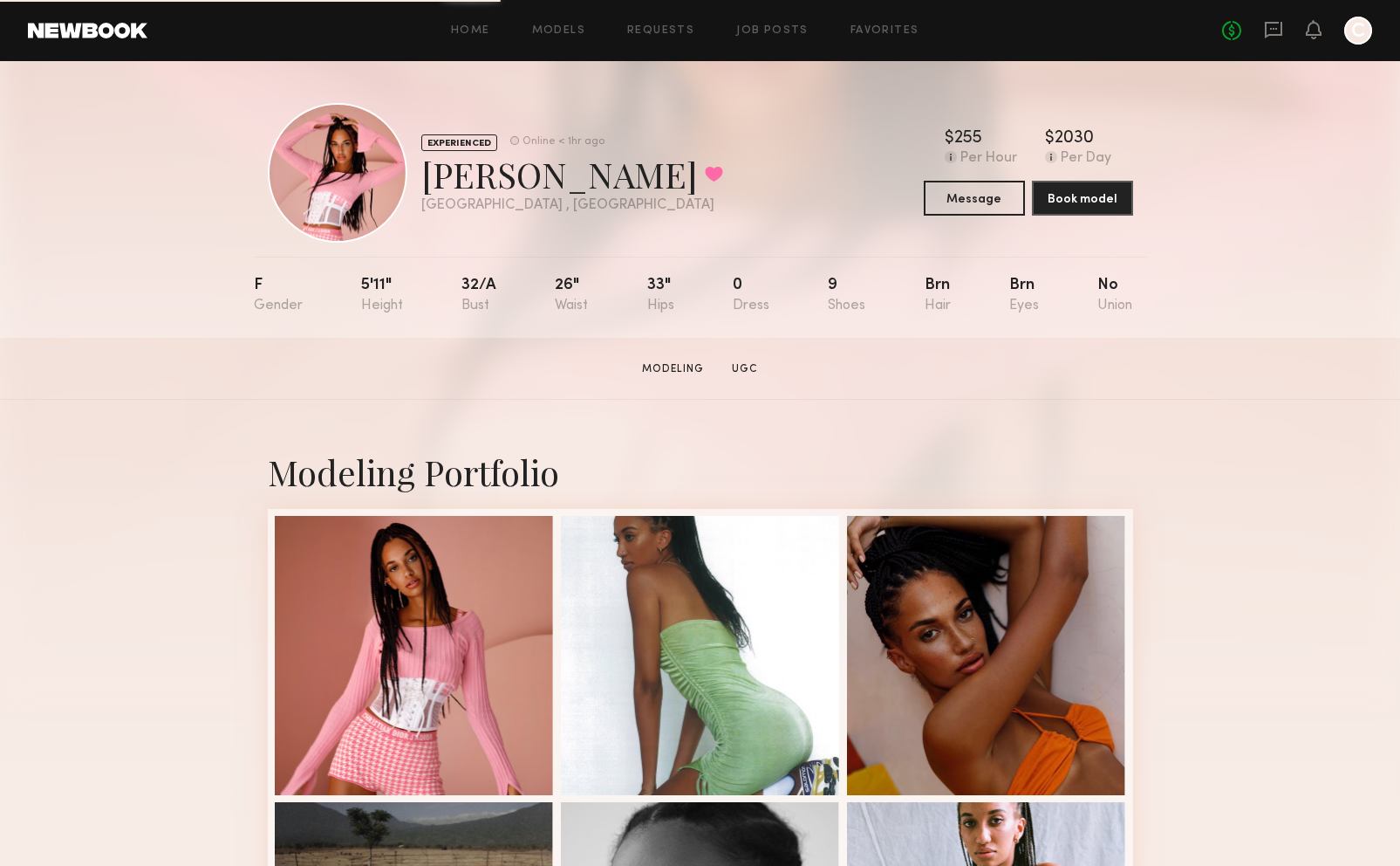
drag, startPoint x: 1017, startPoint y: 145, endPoint x: 974, endPoint y: 118, distance: 50.8
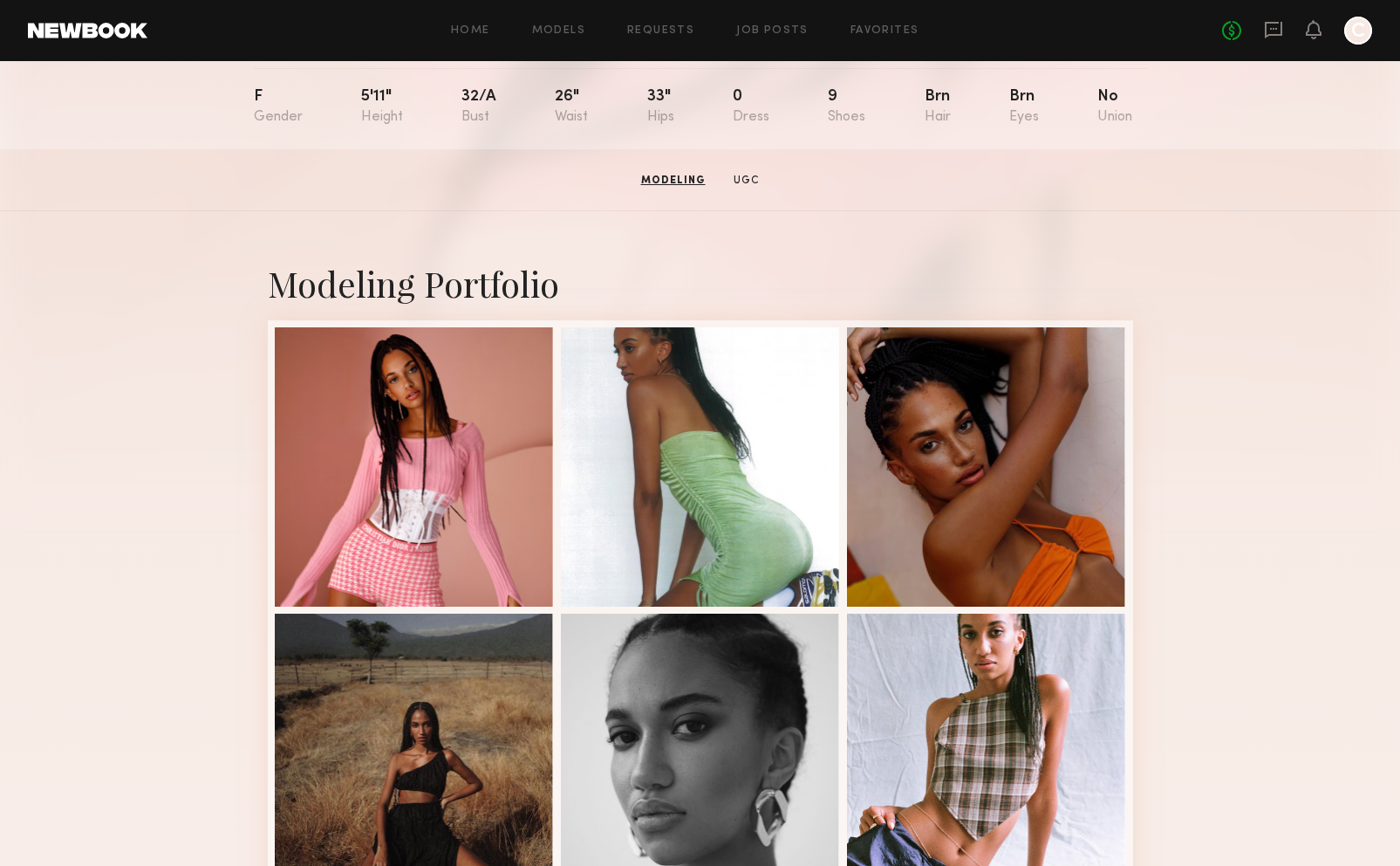
scroll to position [174, 0]
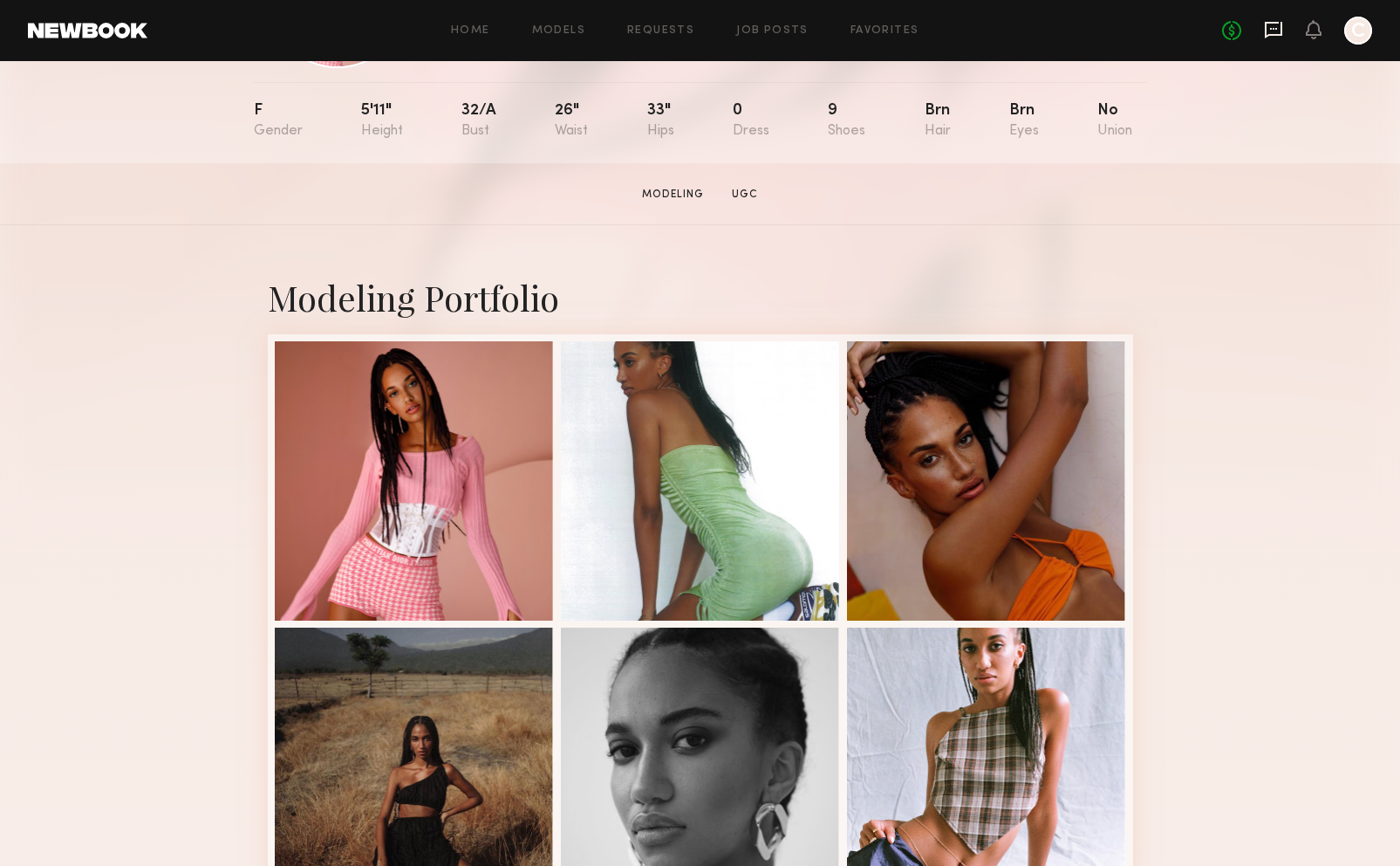
click at [1267, 26] on icon at bounding box center [1273, 30] width 17 height 16
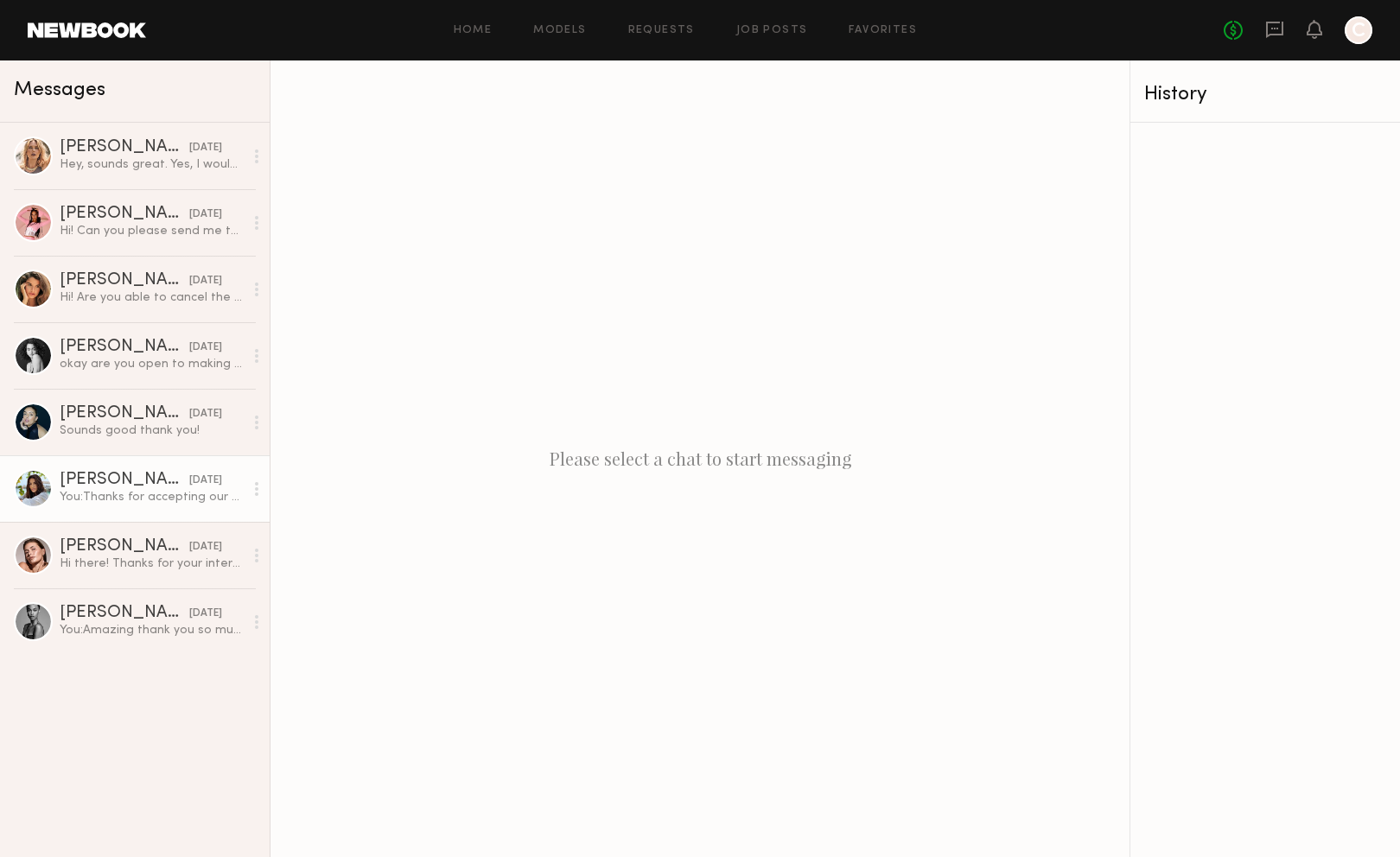
click at [136, 497] on div "You: Thanks for accepting our collab. I want to confirm that the campaign deliv…" at bounding box center [151, 497] width 184 height 16
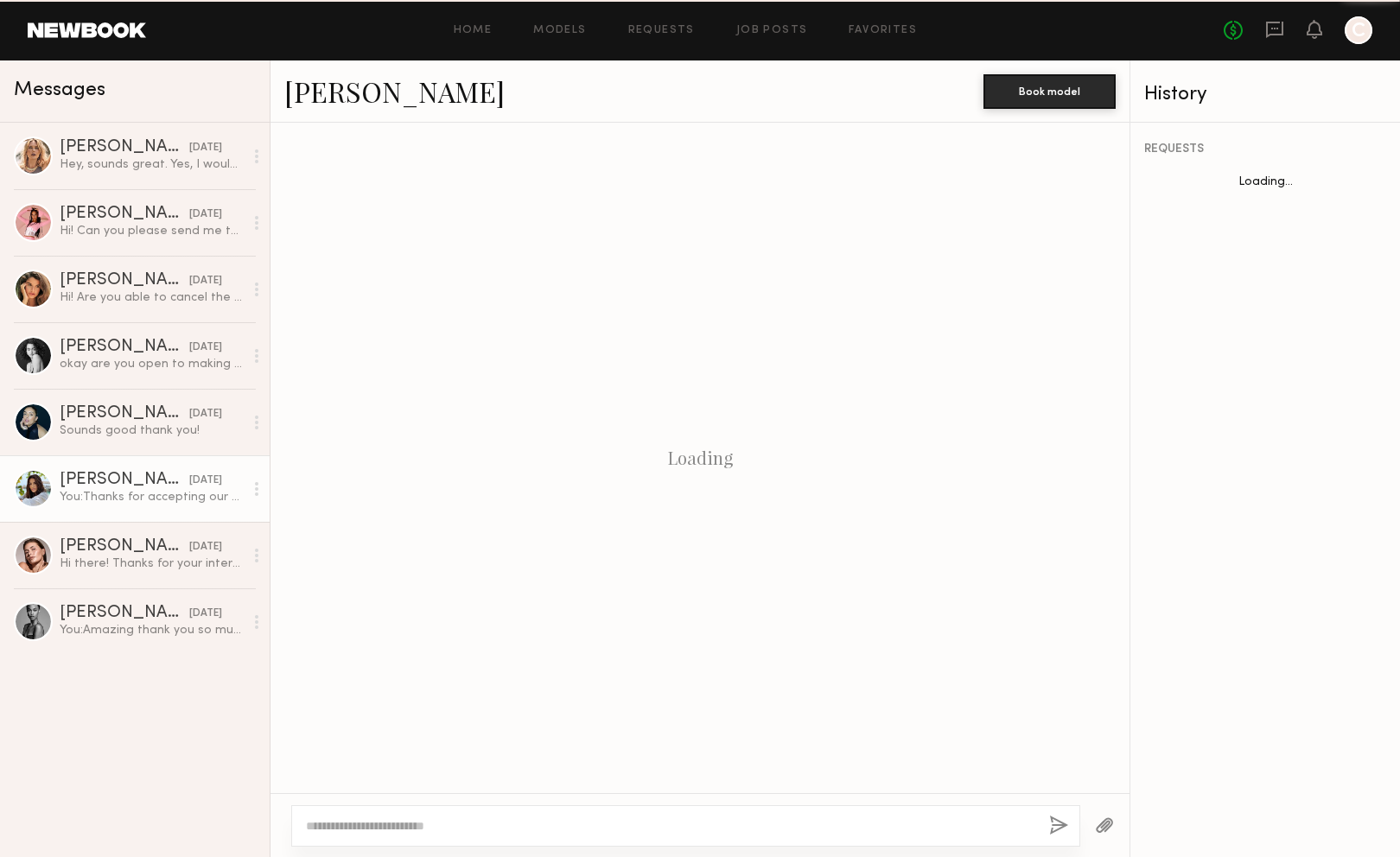
scroll to position [159, 0]
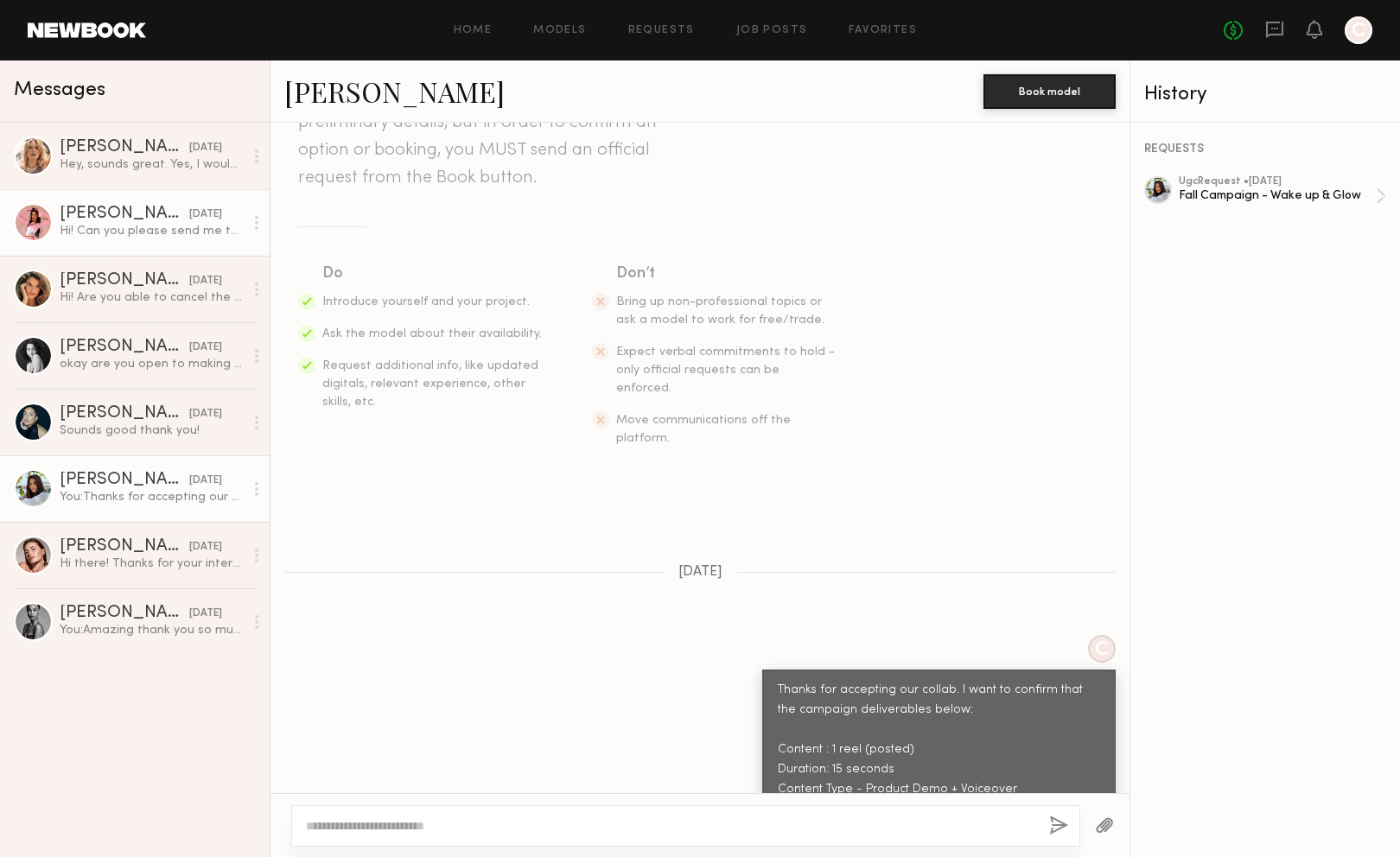
click at [130, 216] on div "Zohara E." at bounding box center [124, 213] width 129 height 17
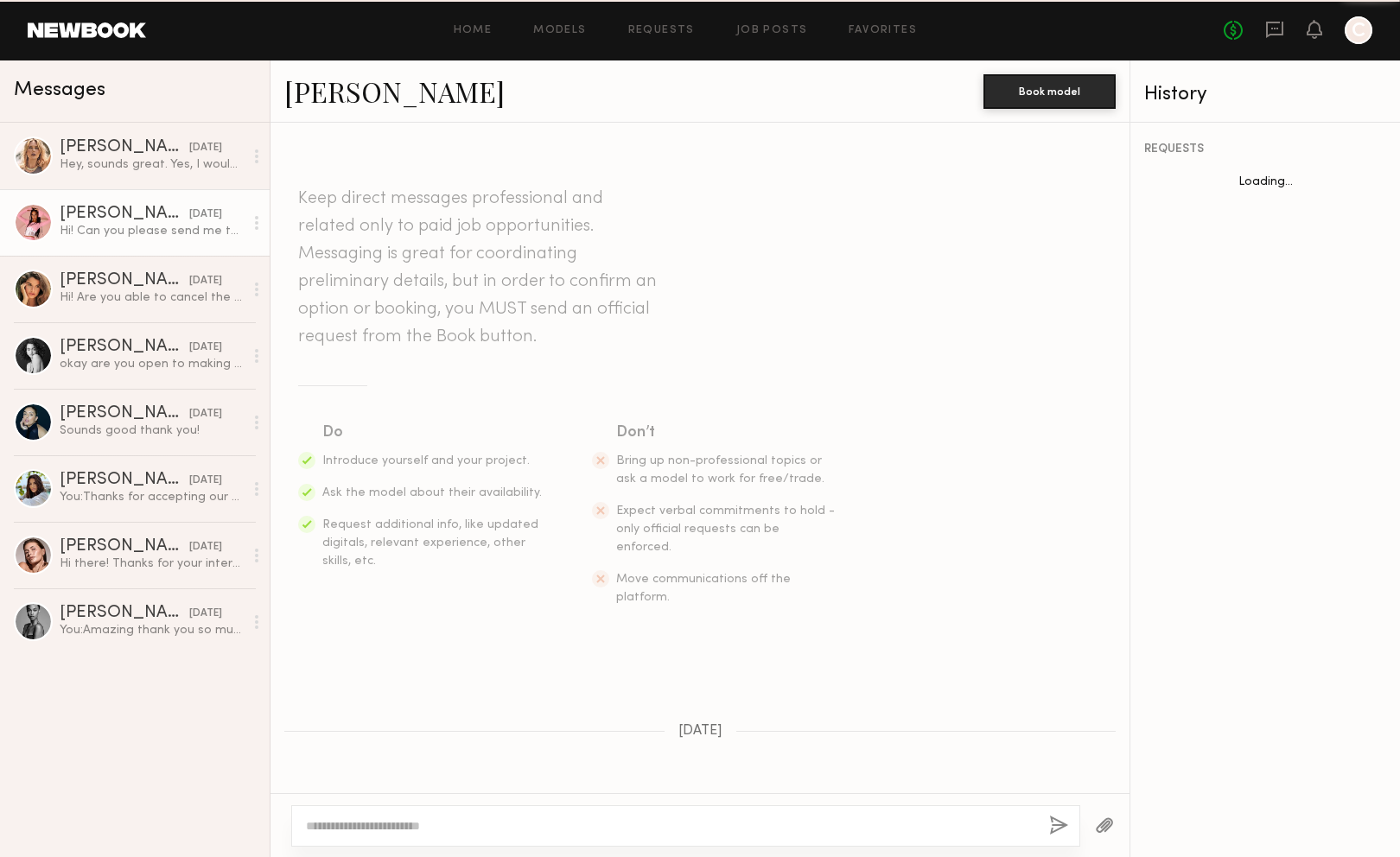
scroll to position [466, 0]
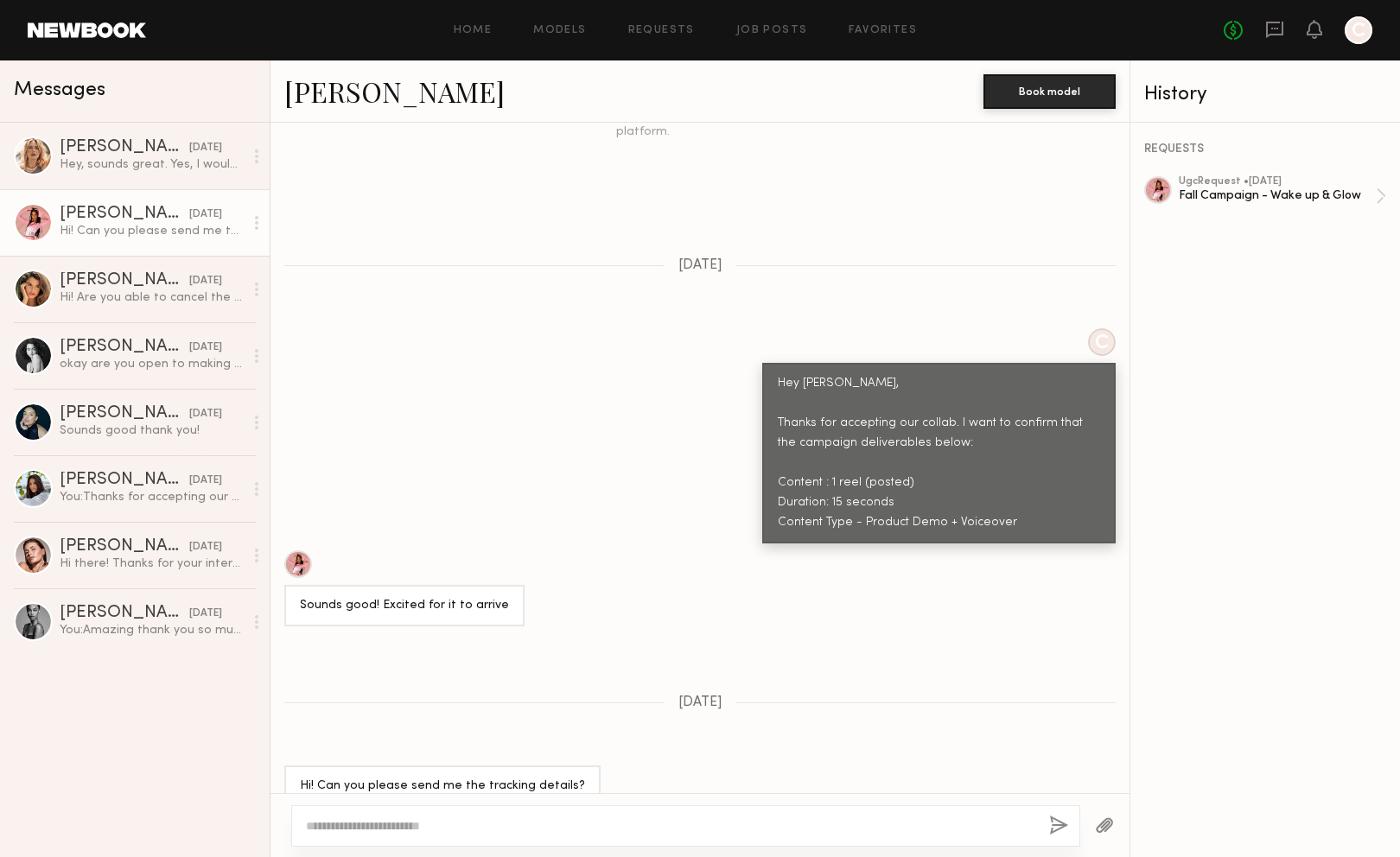
click at [490, 817] on textarea at bounding box center [670, 825] width 729 height 17
click at [420, 824] on textarea "****" at bounding box center [670, 825] width 729 height 17
type textarea "**********"
click at [1061, 815] on button "button" at bounding box center [1058, 826] width 19 height 22
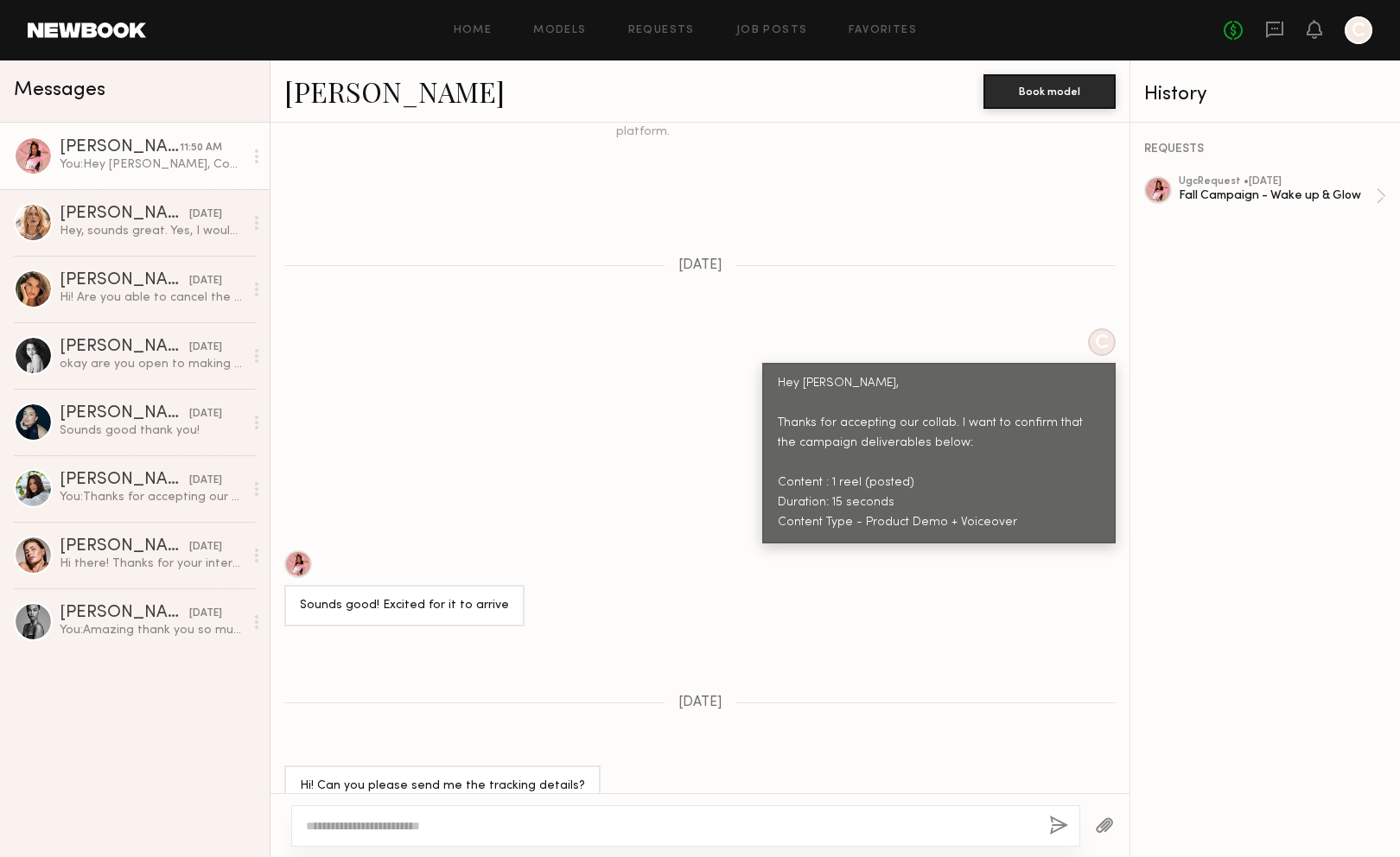
scroll to position [823, 0]
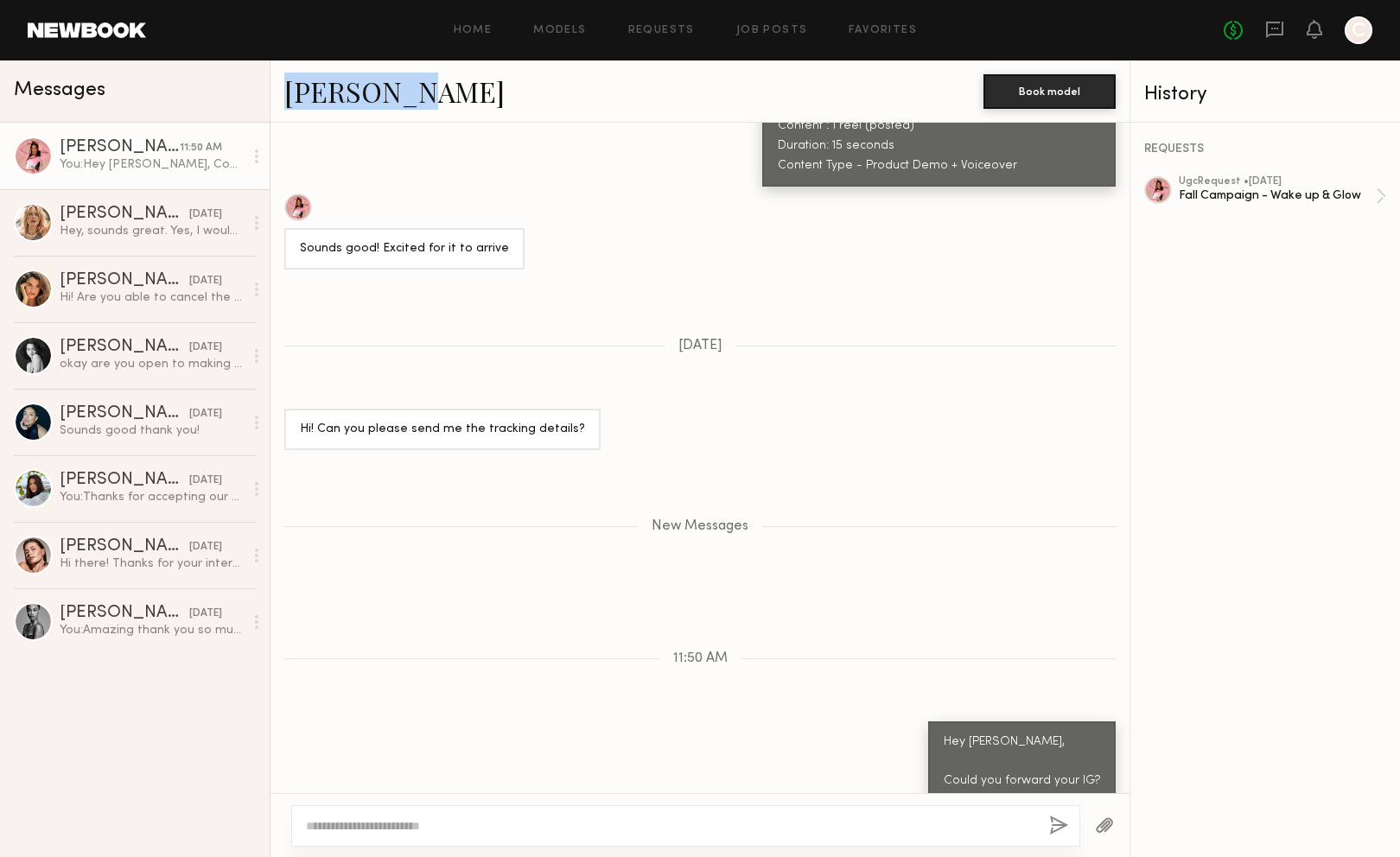
drag, startPoint x: 281, startPoint y: 89, endPoint x: 422, endPoint y: 90, distance: 141.0
click at [418, 93] on div "Zohara E. Book model" at bounding box center [700, 91] width 859 height 62
copy link "[PERSON_NAME]"
click at [72, 420] on div "[PERSON_NAME]" at bounding box center [124, 413] width 129 height 17
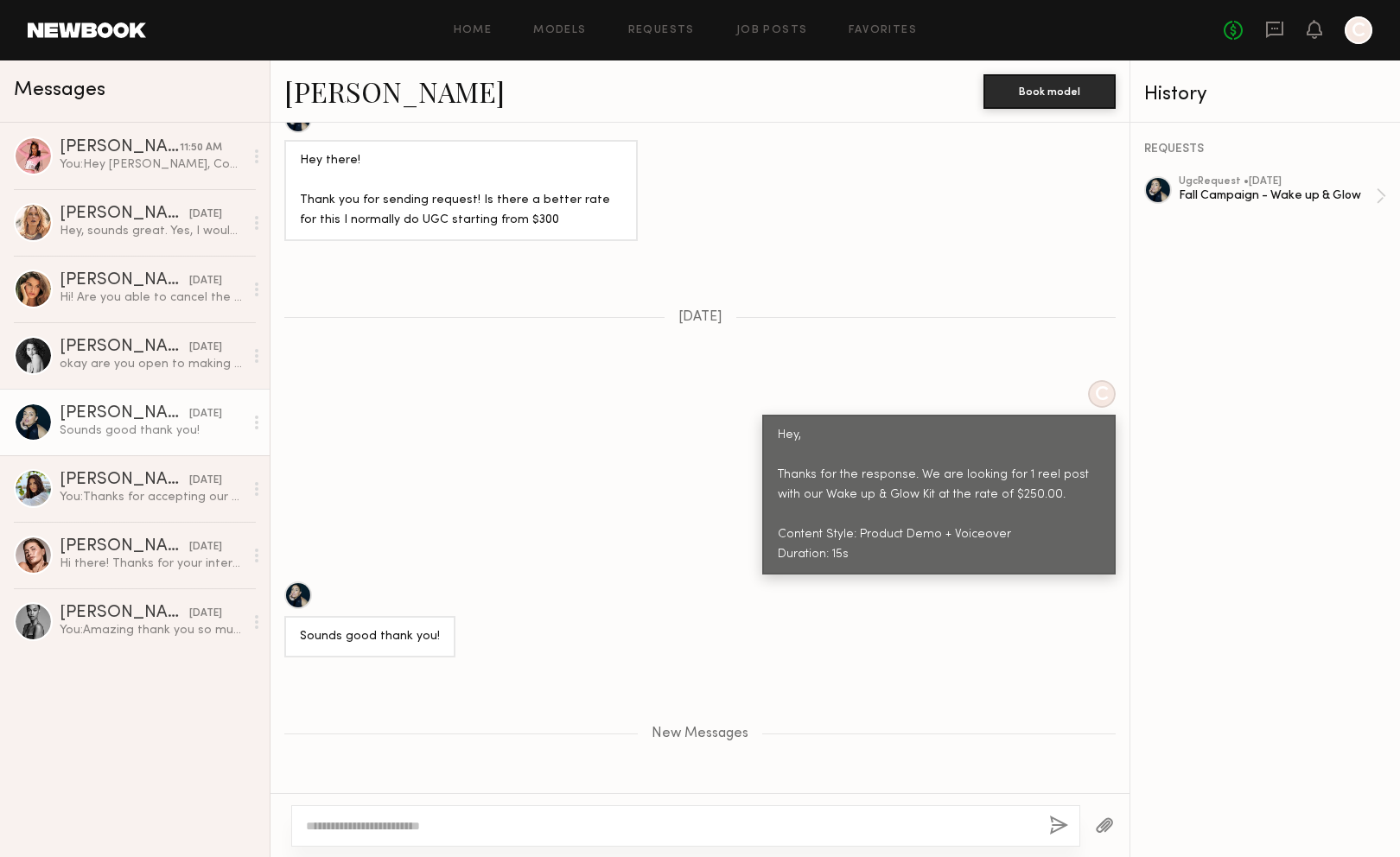
scroll to position [691, 0]
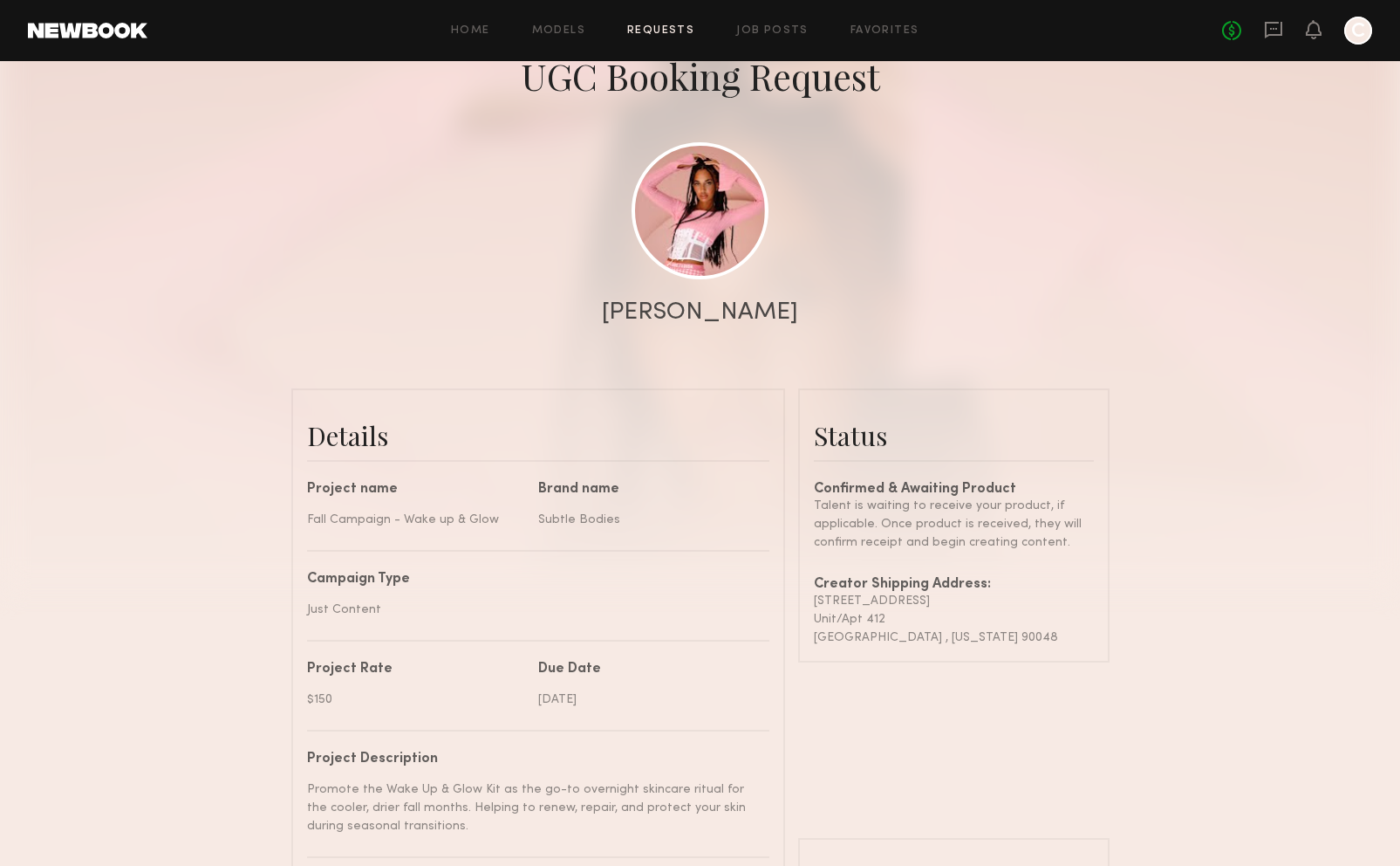
scroll to position [174, 0]
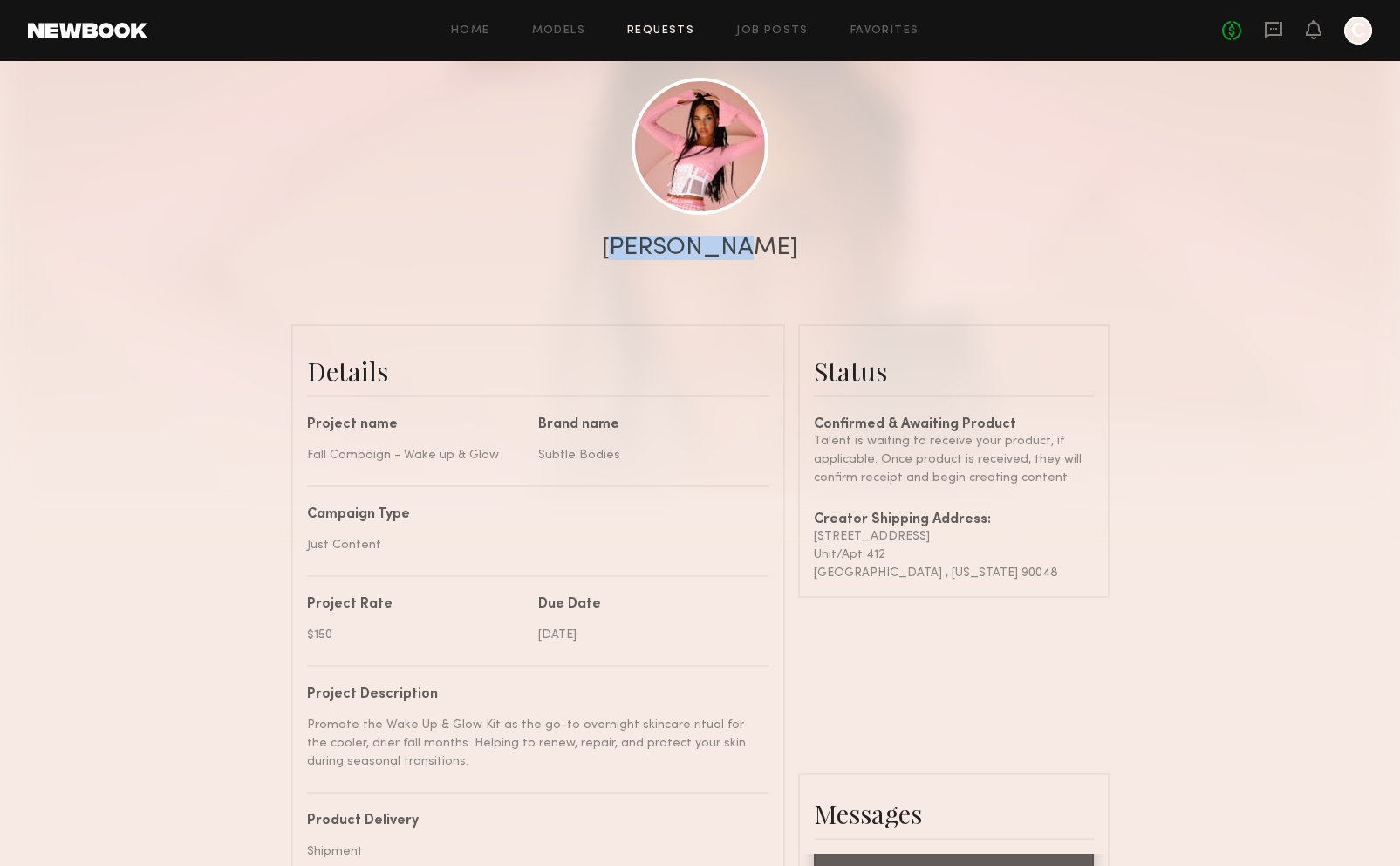
drag, startPoint x: 648, startPoint y: 251, endPoint x: 777, endPoint y: 260, distance: 129.3
click at [785, 259] on div "[PERSON_NAME]" at bounding box center [700, 248] width 1400 height 25
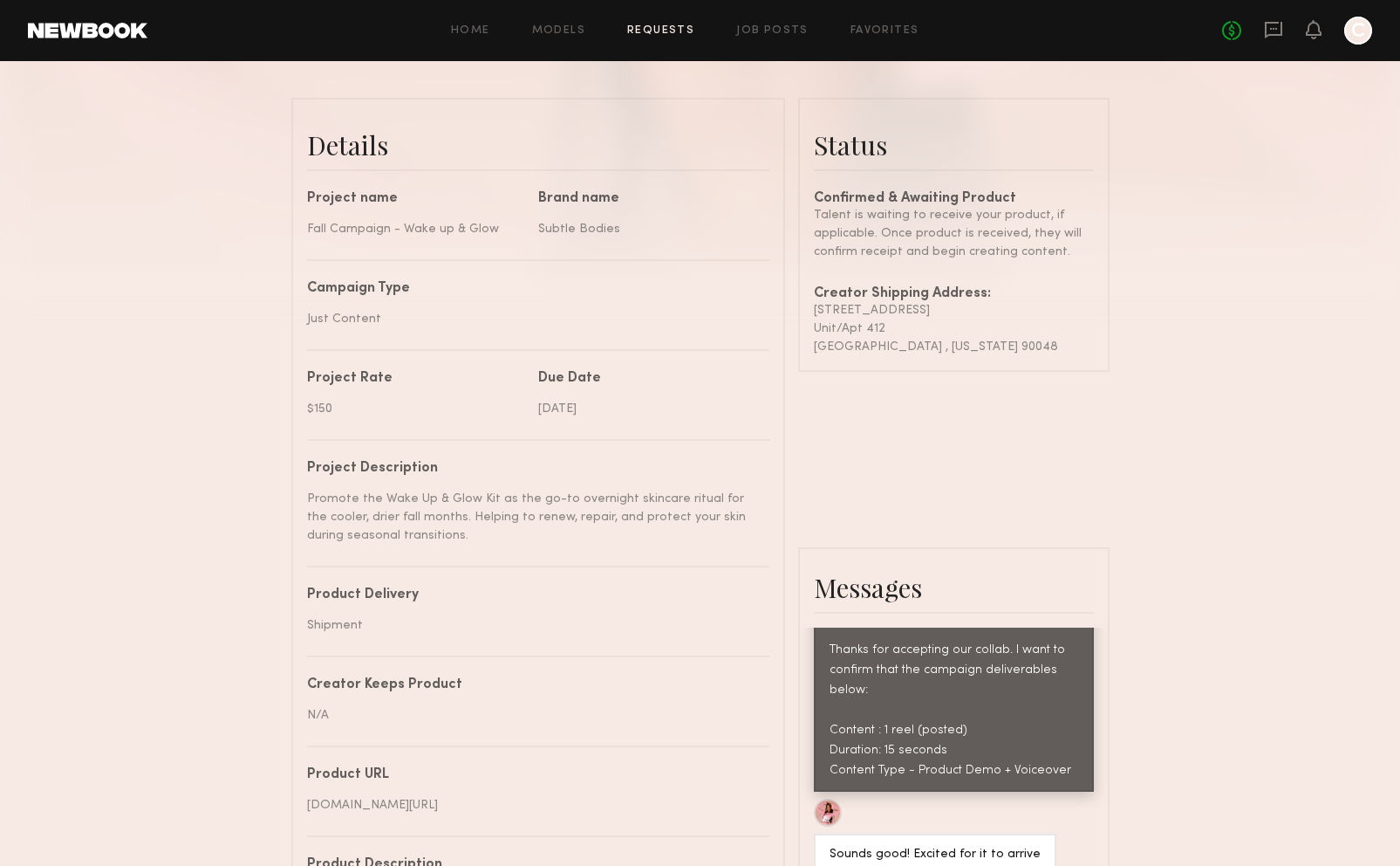
scroll to position [367, 0]
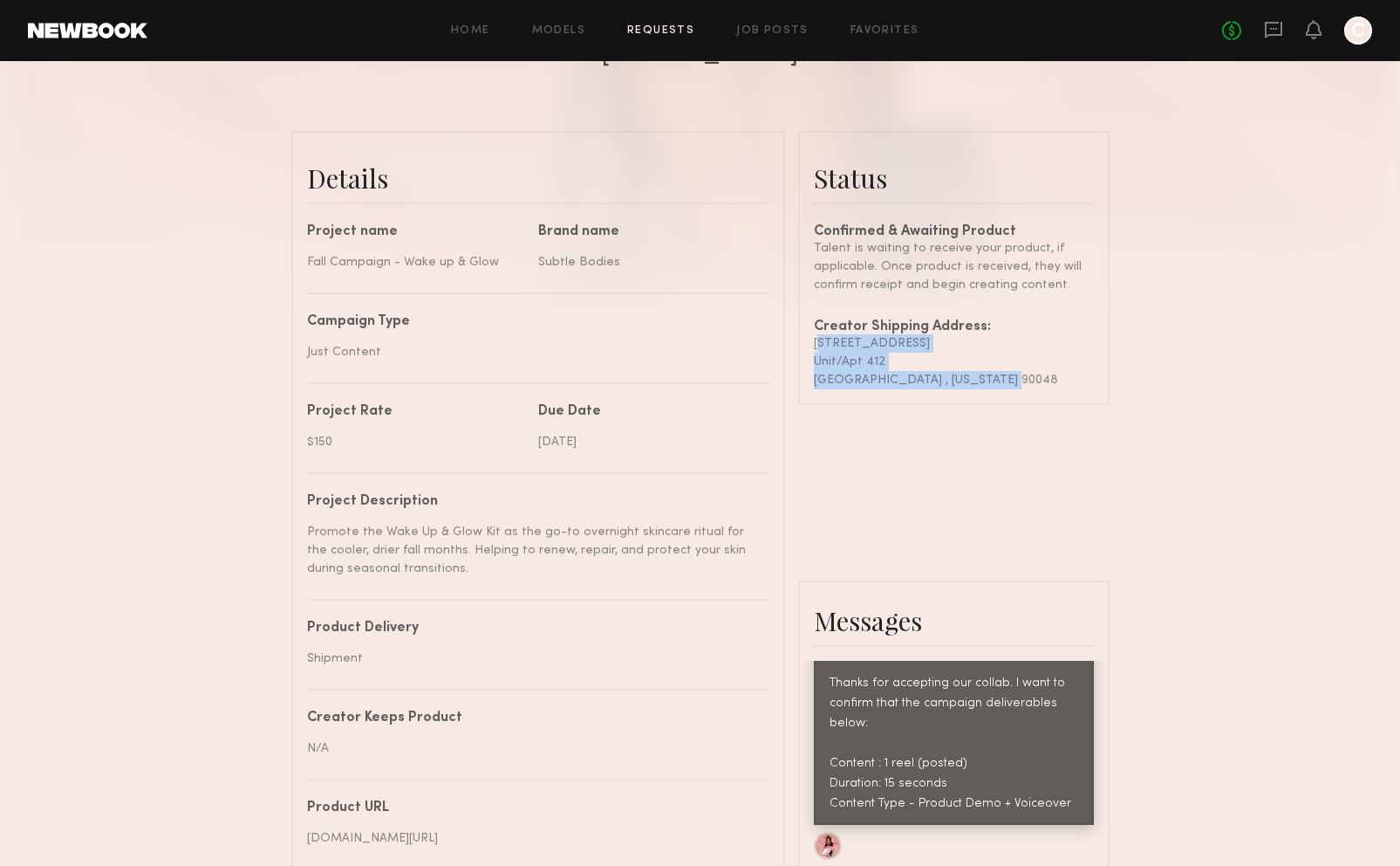
drag, startPoint x: 810, startPoint y: 355, endPoint x: 989, endPoint y: 400, distance: 184.6
click at [989, 400] on common-border "Status Confirmed & Awaiting Product Talent is waiting to receive your product, …" at bounding box center [953, 268] width 311 height 274
copy div "[STREET_ADDRESS][US_STATE]"
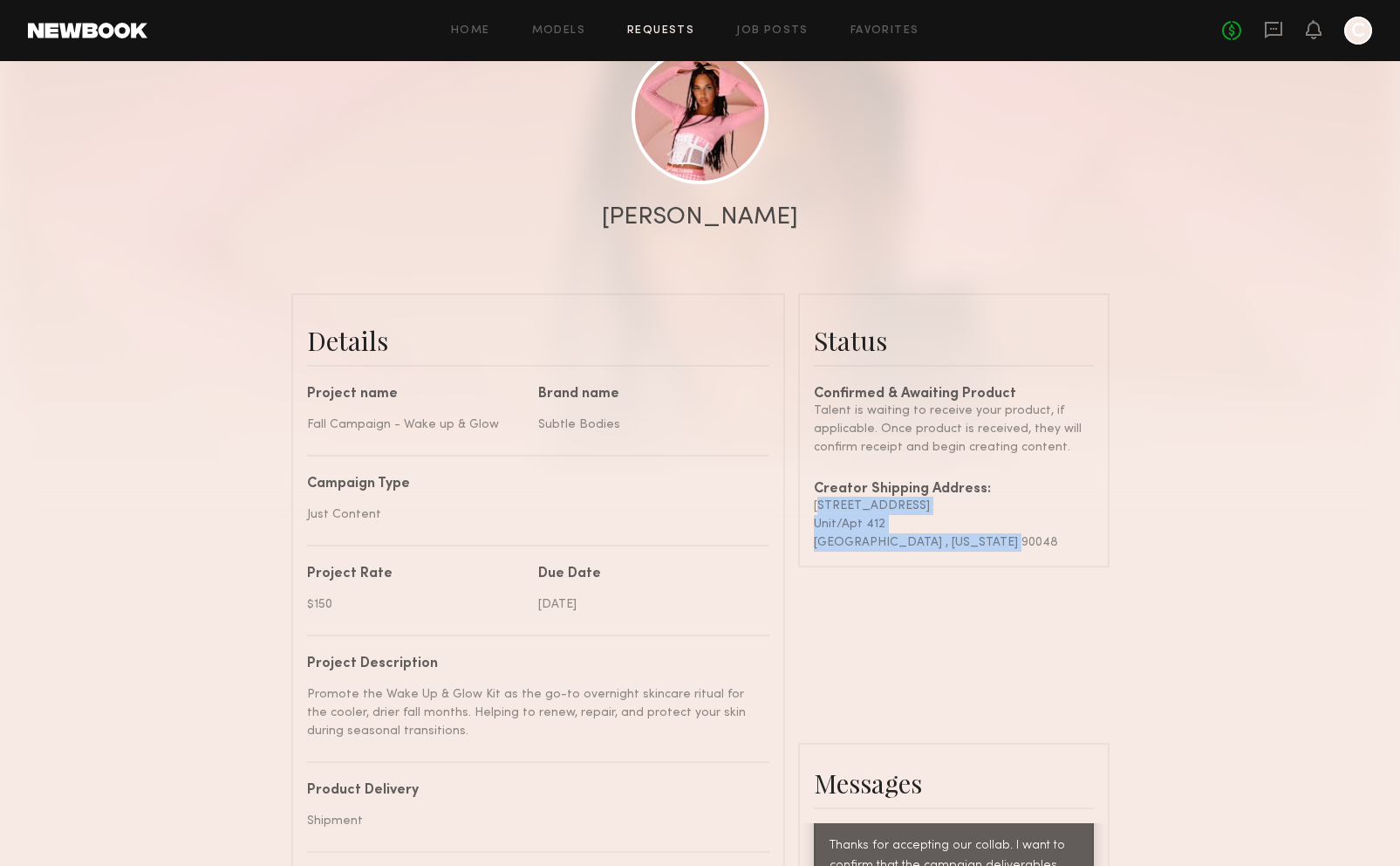
scroll to position [193, 0]
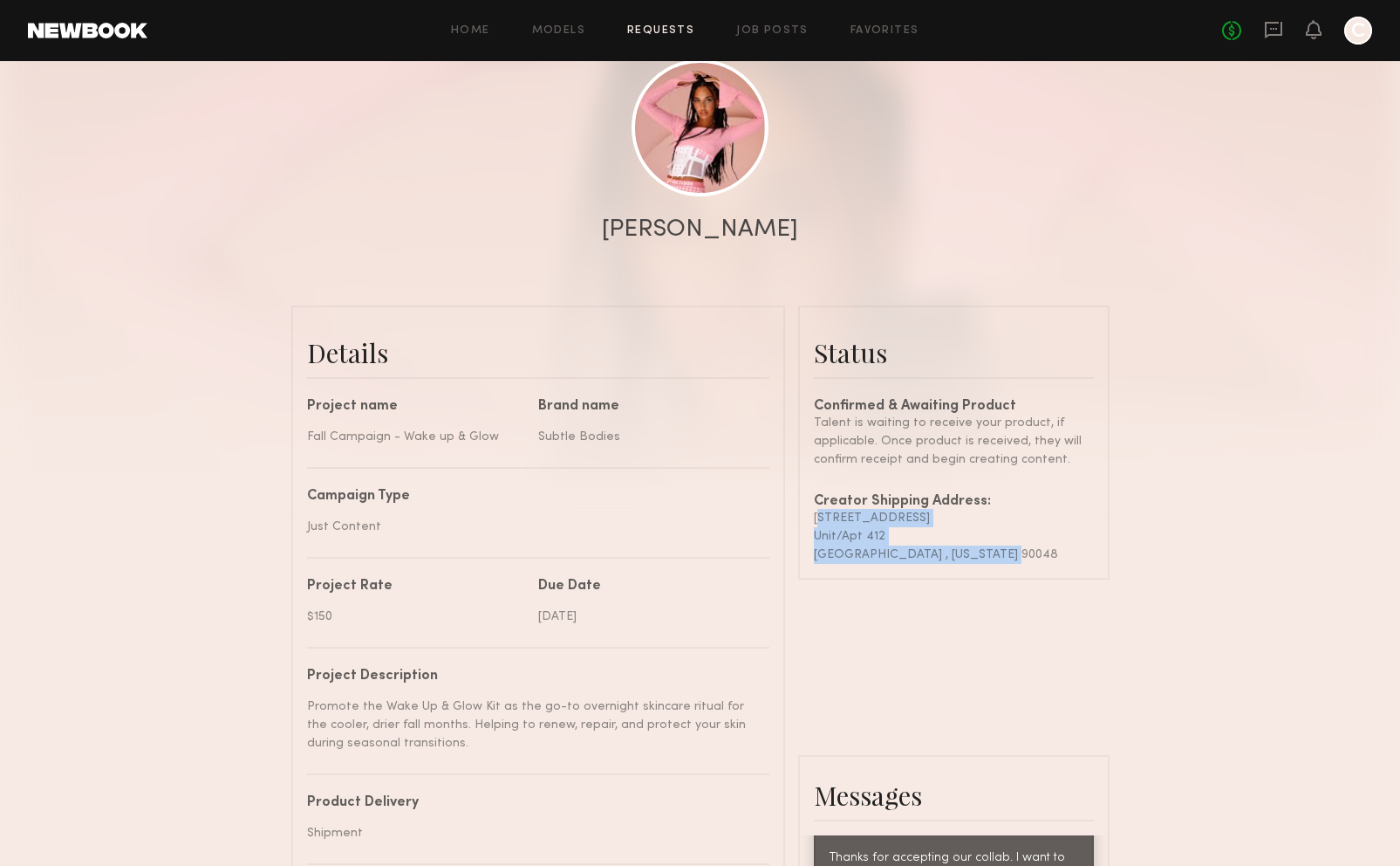
copy div "[STREET_ADDRESS][US_STATE]"
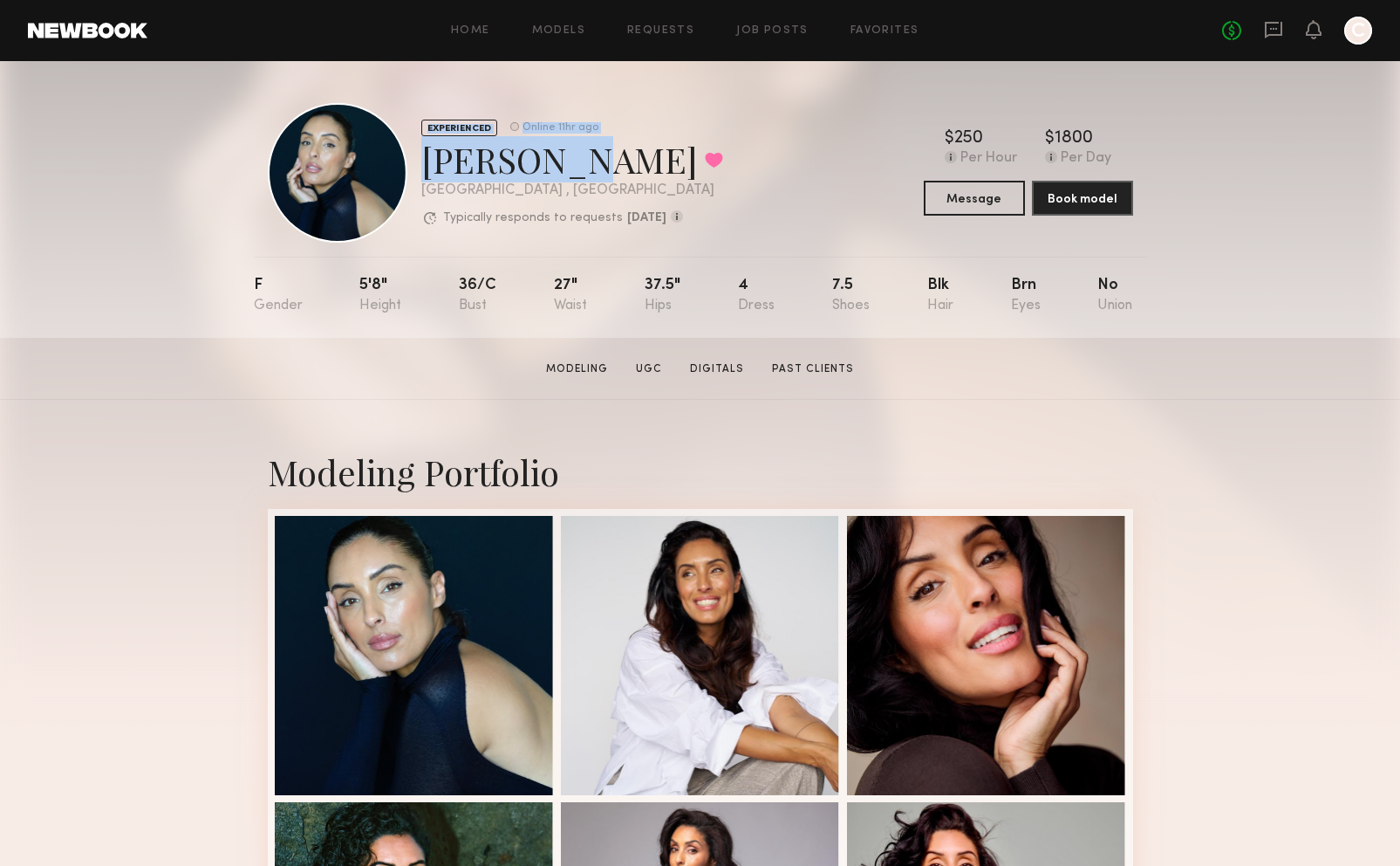
drag, startPoint x: 416, startPoint y: 165, endPoint x: 539, endPoint y: 165, distance: 123.0
click at [539, 165] on div "EXPERIENCED Online 11hr ago [PERSON_NAME] Favorited [GEOGRAPHIC_DATA] , [GEOGRA…" at bounding box center [495, 173] width 456 height 140
click at [548, 174] on div "[PERSON_NAME] Favorited" at bounding box center [572, 159] width 302 height 47
drag, startPoint x: 426, startPoint y: 160, endPoint x: 549, endPoint y: 173, distance: 123.7
click at [549, 173] on div "[PERSON_NAME] Favorited" at bounding box center [572, 159] width 302 height 47
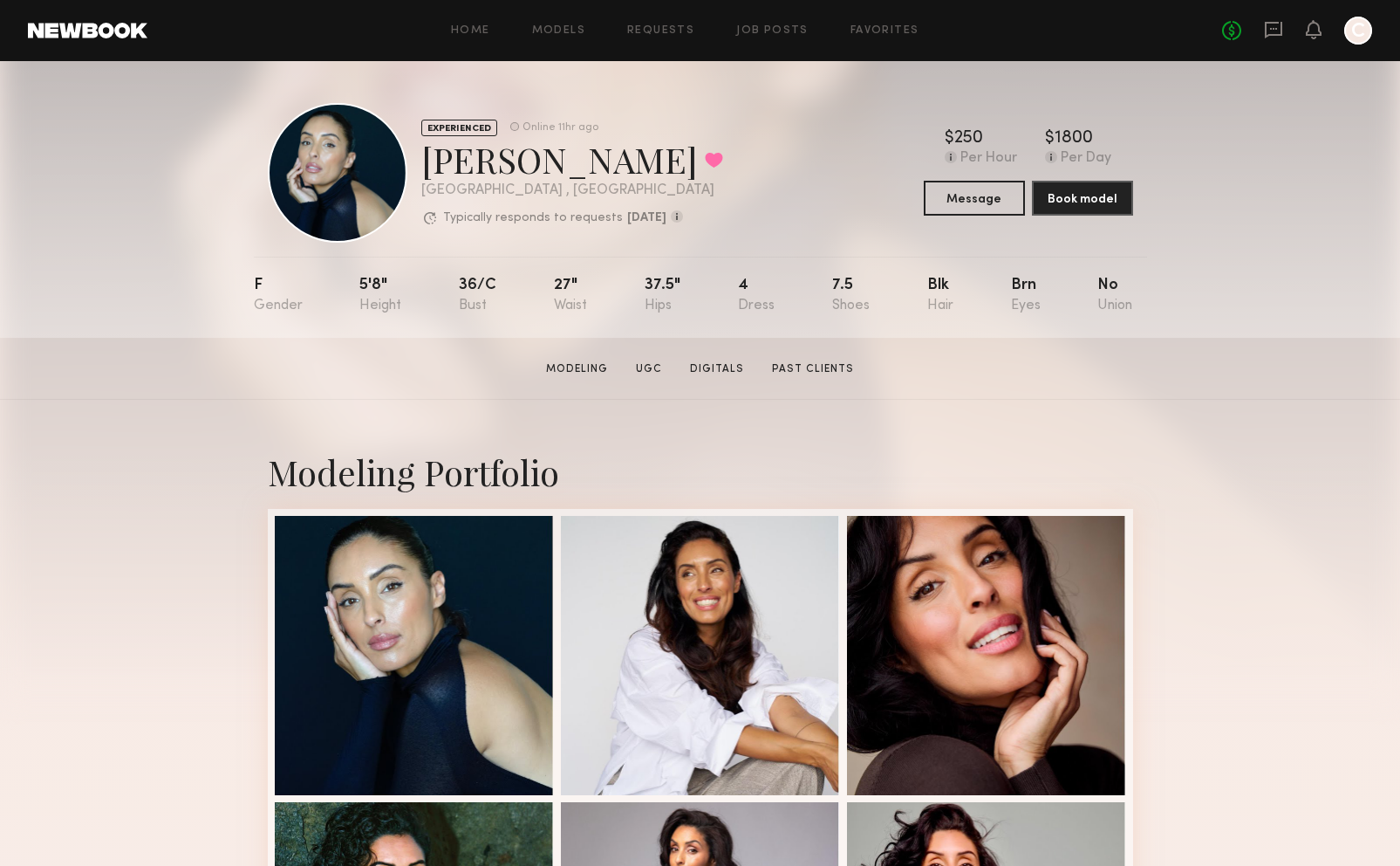
click at [481, 363] on section "[PERSON_NAME] Modeling UGC Digitals Past Clients Message Book Model" at bounding box center [700, 369] width 1400 height 62
click at [1273, 37] on icon at bounding box center [1273, 29] width 19 height 19
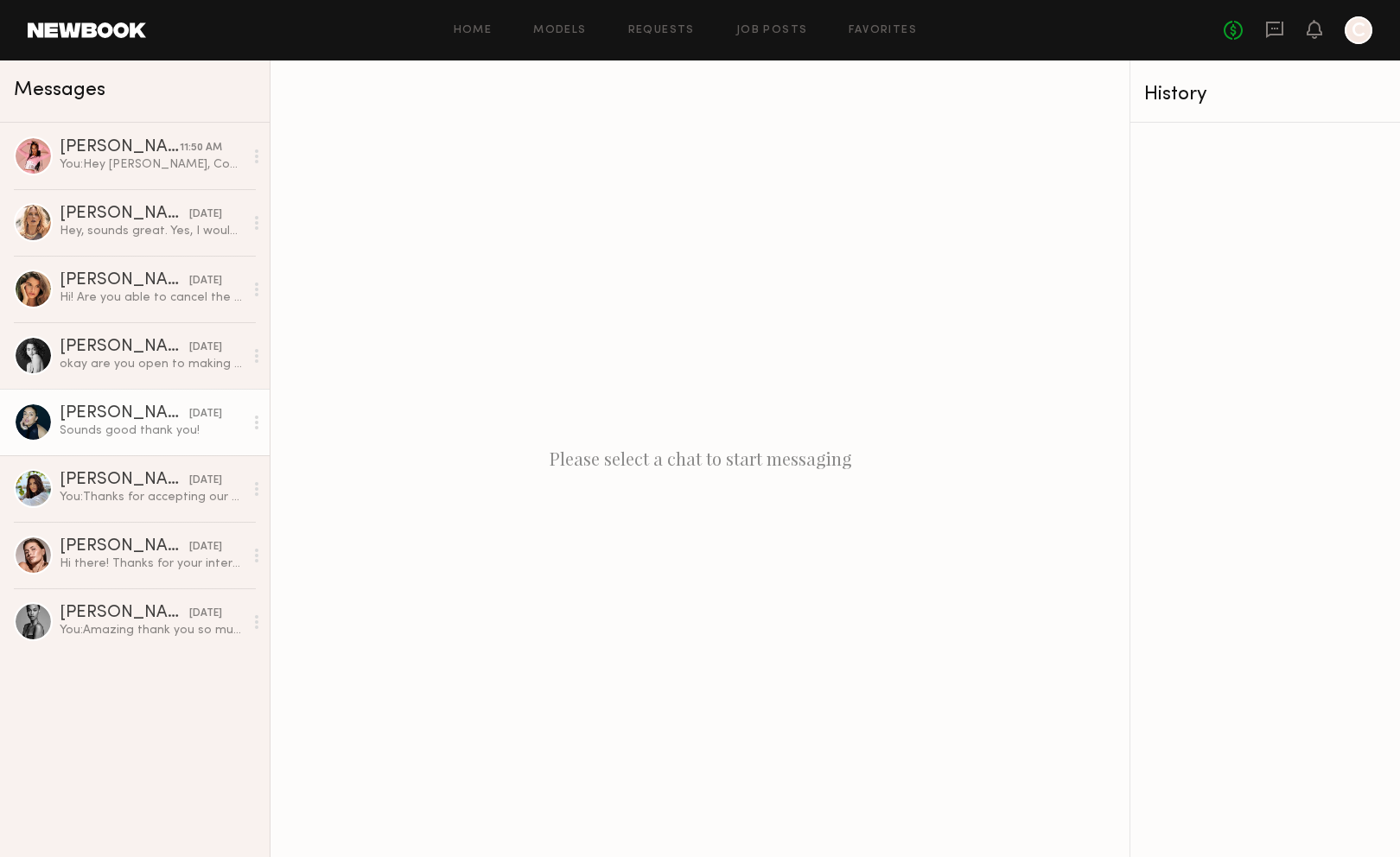
click at [87, 419] on div "[PERSON_NAME]" at bounding box center [124, 413] width 129 height 17
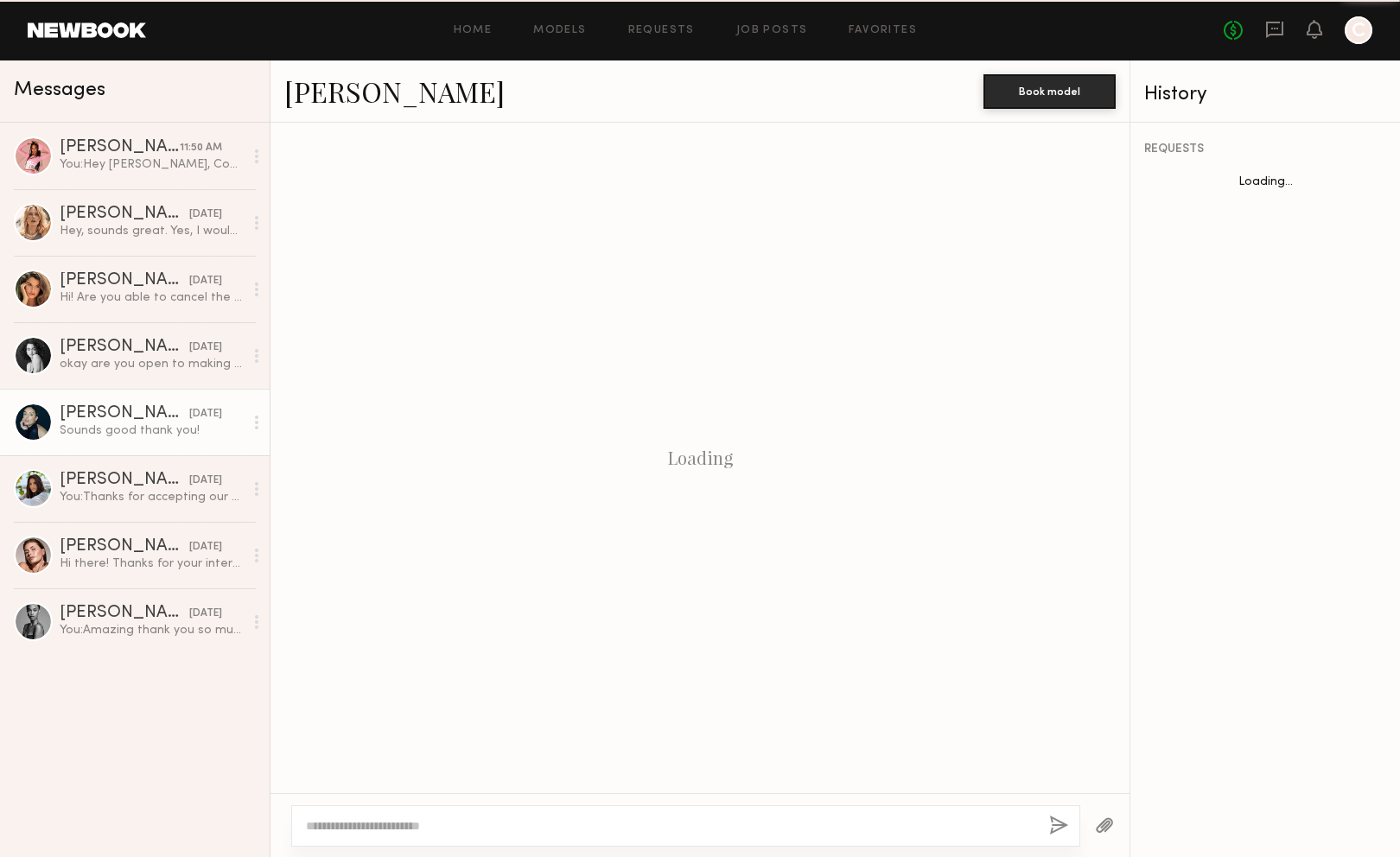
scroll to position [505, 0]
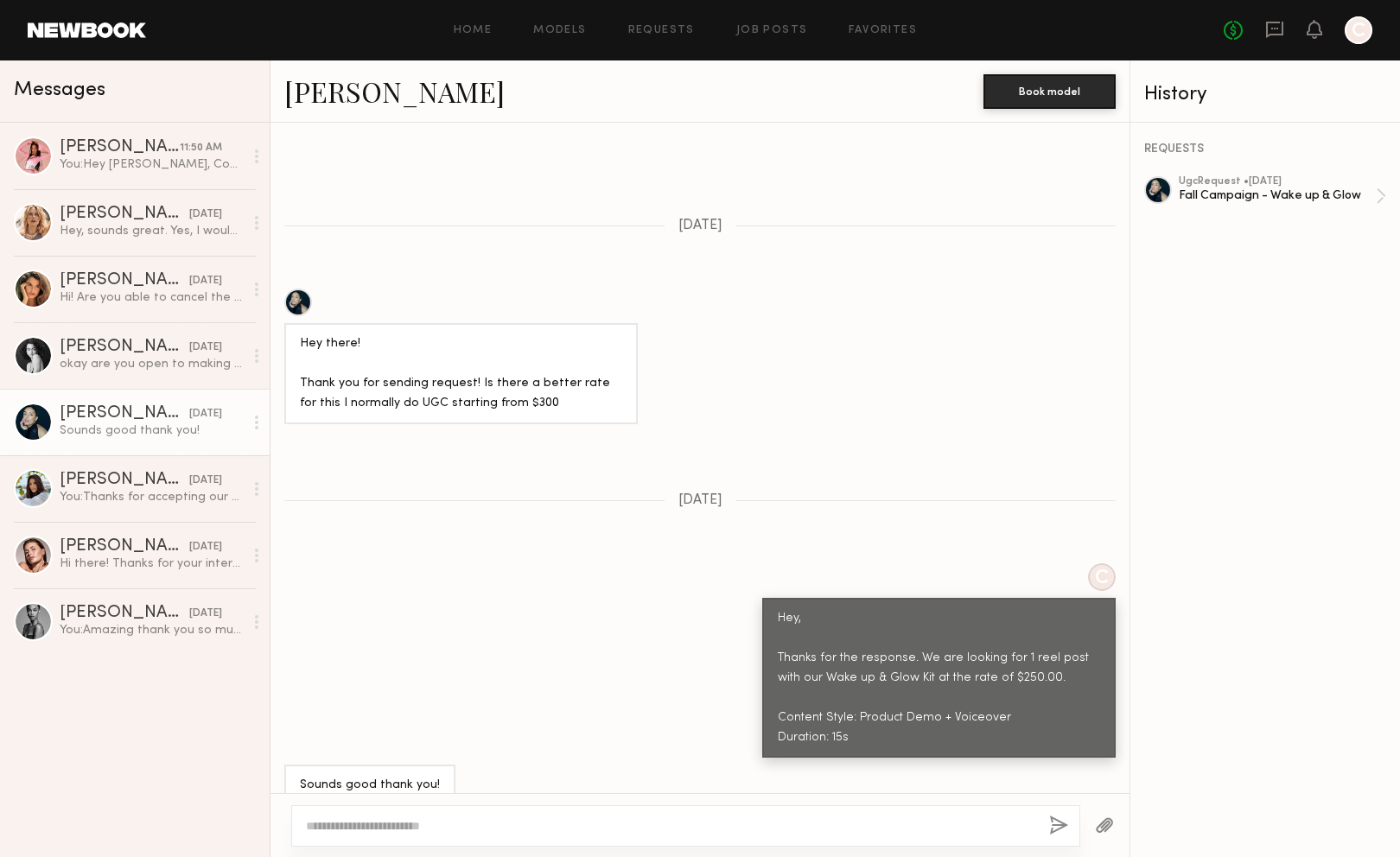
click at [402, 824] on textarea at bounding box center [670, 825] width 729 height 17
type textarea "**********"
click at [1064, 822] on button "button" at bounding box center [1058, 826] width 19 height 22
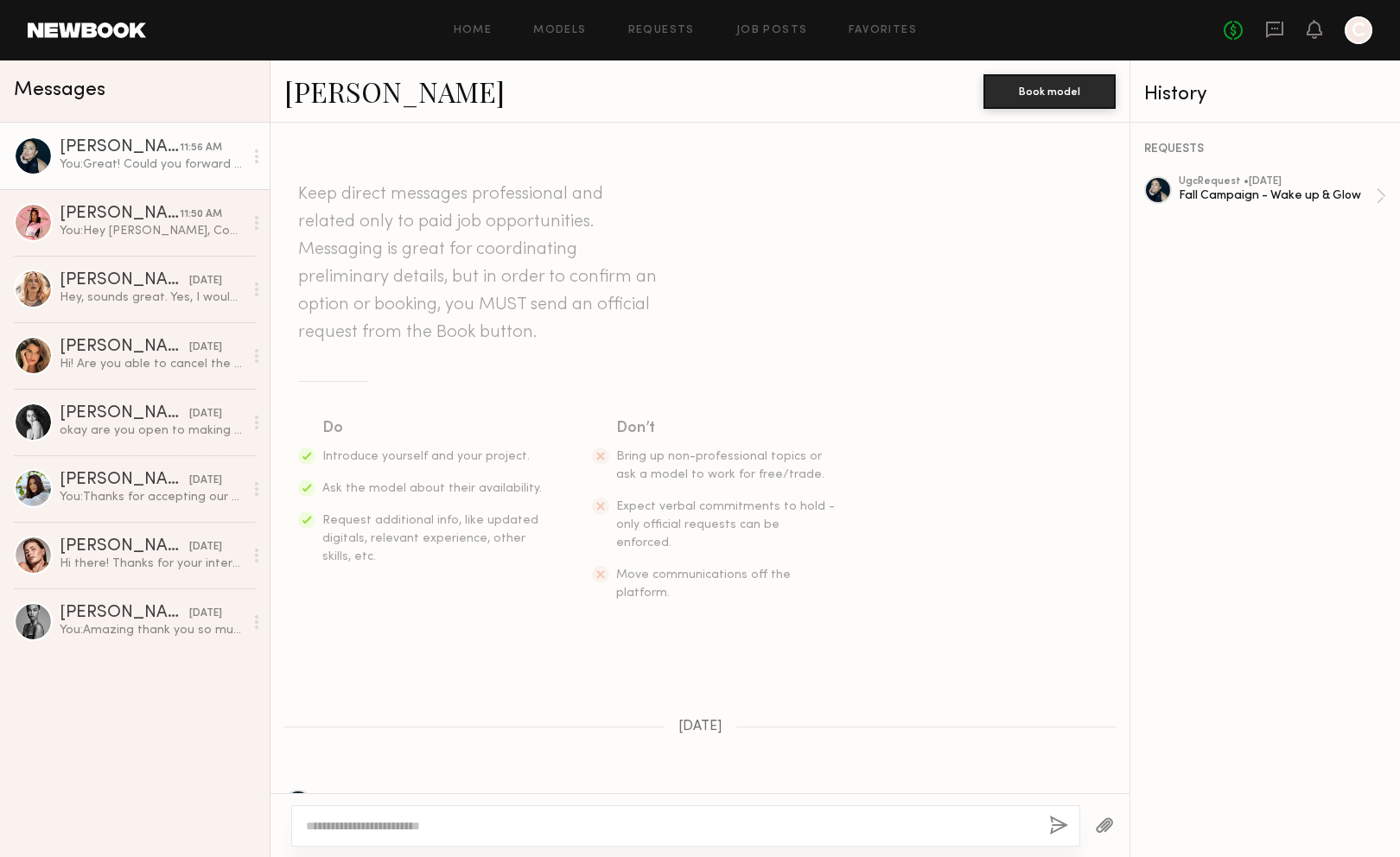
scroll to position [0, 0]
click at [1239, 201] on div "Fall Campaign - Wake up & Glow" at bounding box center [1277, 195] width 197 height 16
click at [326, 95] on link "[PERSON_NAME]" at bounding box center [394, 90] width 221 height 37
click at [1191, 184] on div "ugc Request • [DATE]" at bounding box center [1277, 182] width 197 height 11
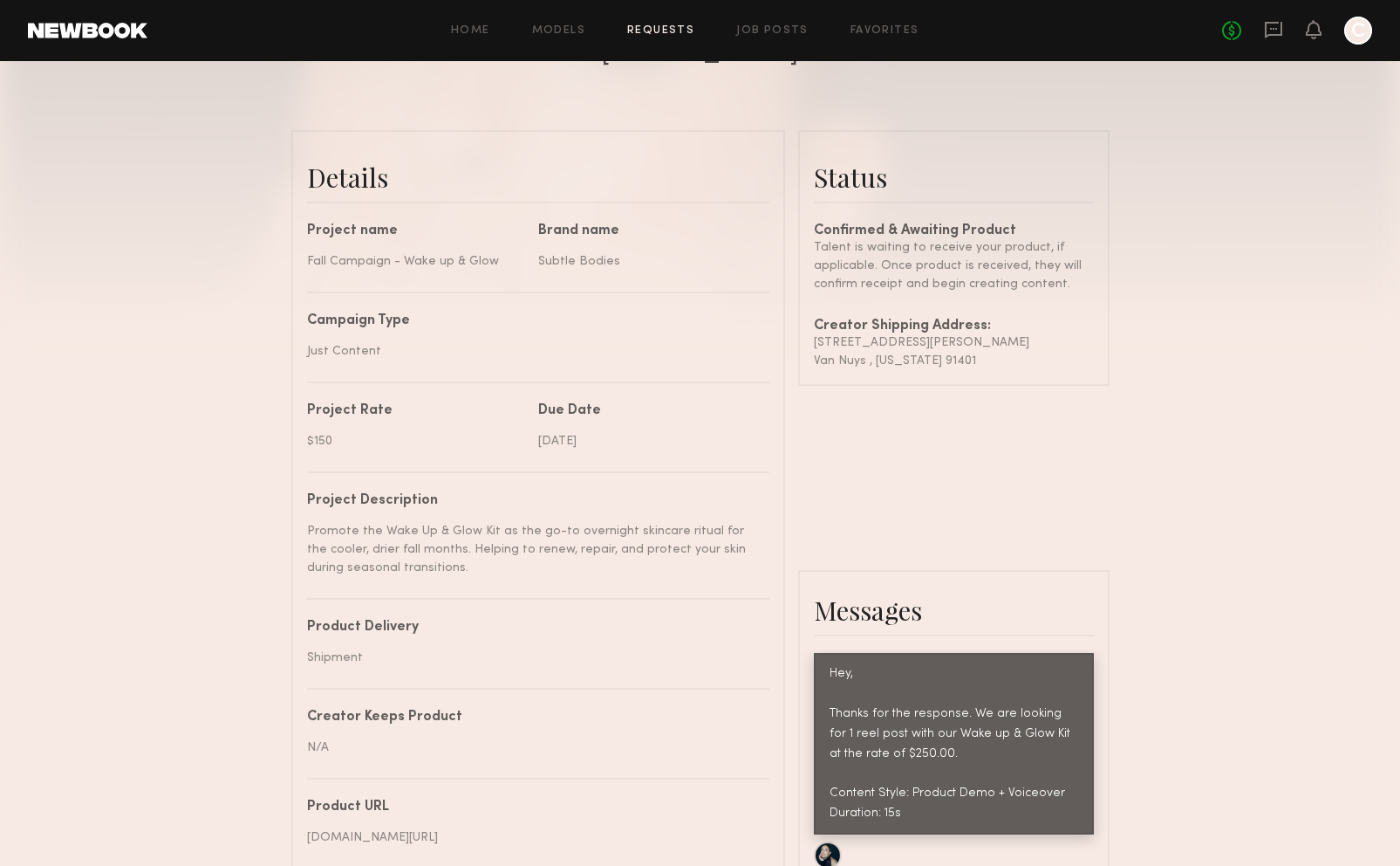
scroll to position [367, 0]
drag, startPoint x: 808, startPoint y: 354, endPoint x: 964, endPoint y: 380, distance: 158.2
click at [964, 380] on common-border "Status Confirmed & Awaiting Product Talent is waiting to receive your product, …" at bounding box center [953, 259] width 311 height 256
click at [987, 371] on div "Van Nuys , [US_STATE] 91401" at bounding box center [953, 362] width 280 height 18
drag, startPoint x: 978, startPoint y: 375, endPoint x: 815, endPoint y: 358, distance: 163.9
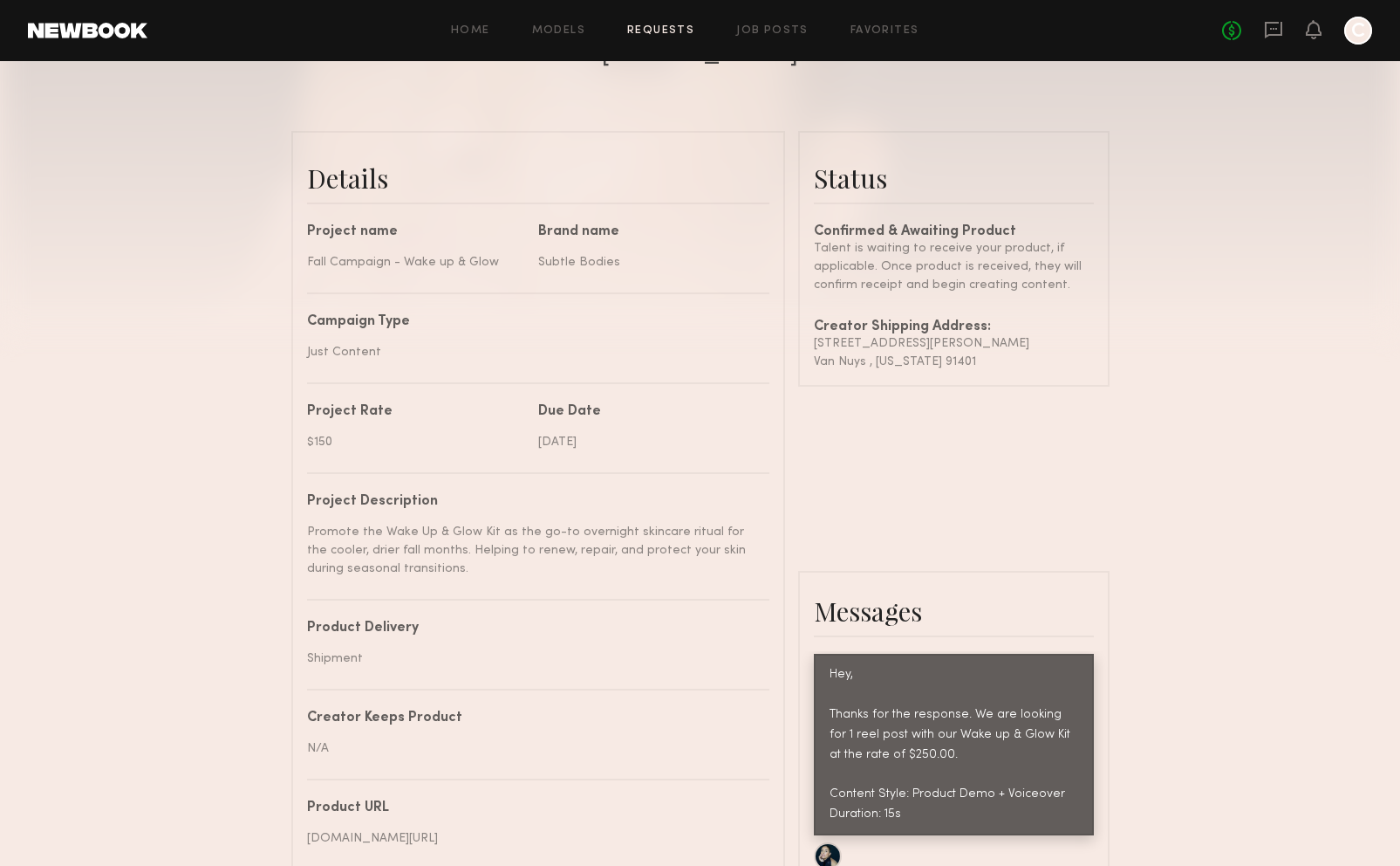
click at [815, 358] on div "Confirmed & Awaiting Product Talent is waiting to receive your product, if appl…" at bounding box center [953, 298] width 280 height 146
copy div "[STREET_ADDRESS][PERSON_NAME][US_STATE]"
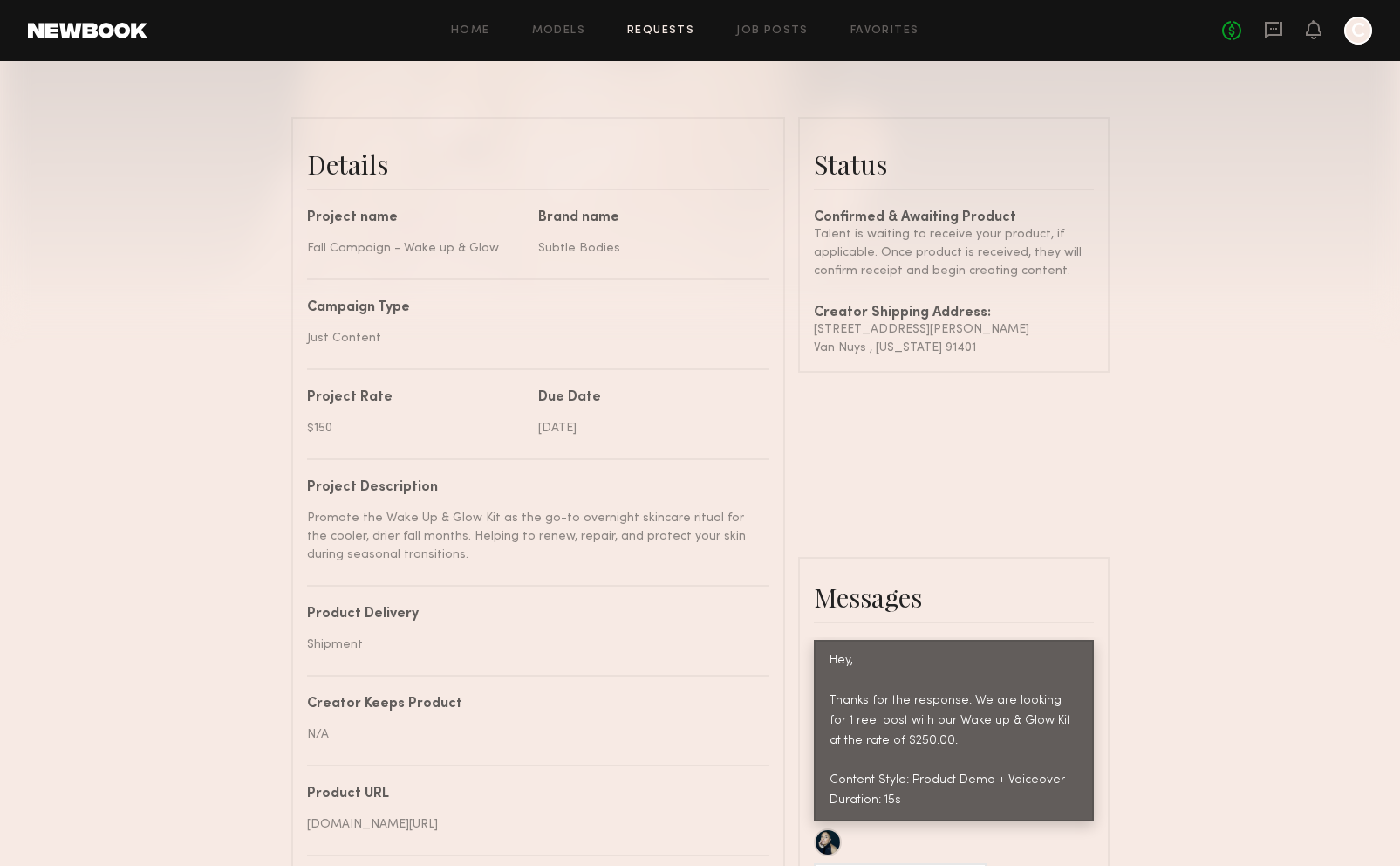
scroll to position [349, 0]
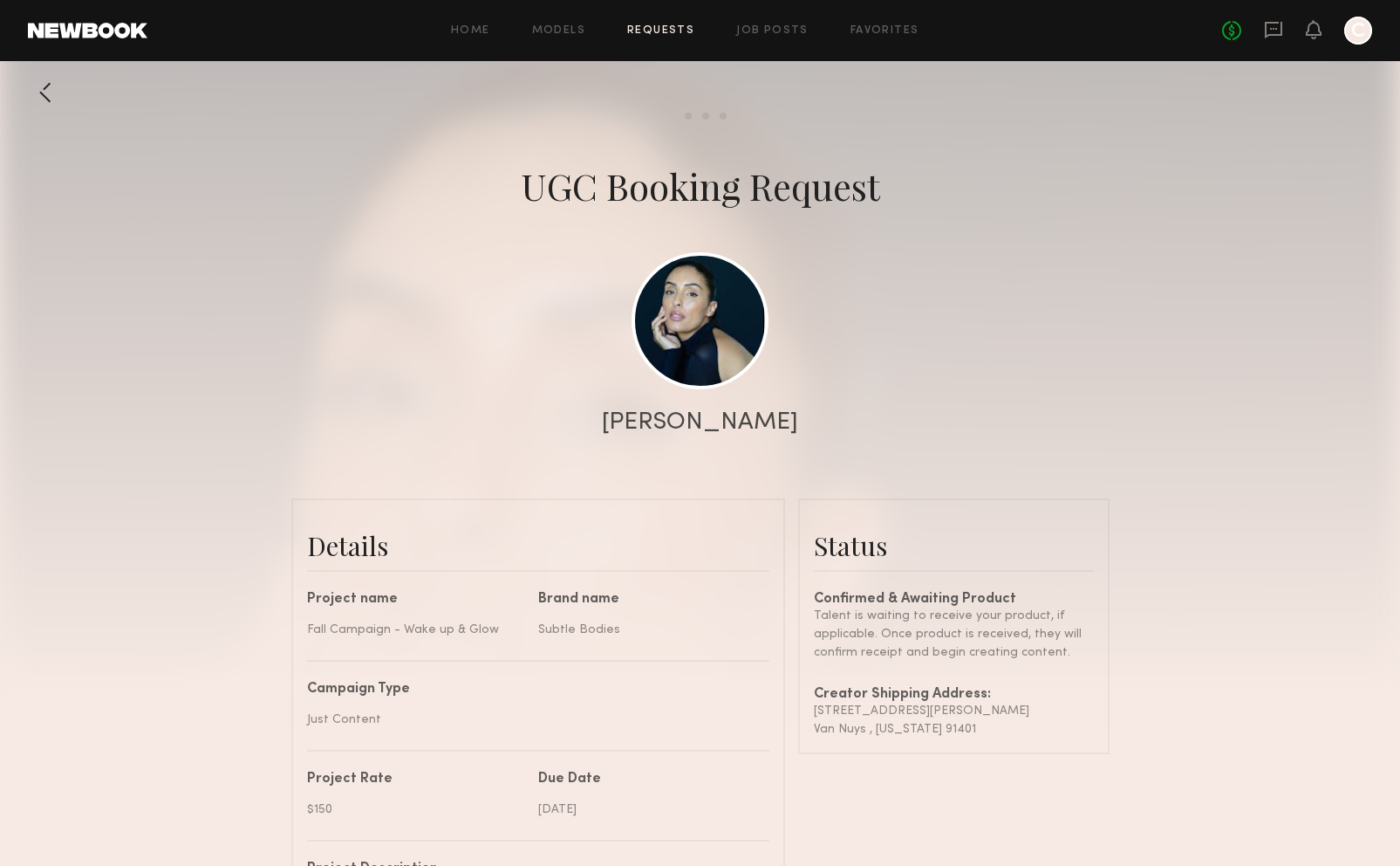
scroll to position [1297, 0]
